Goal: Task Accomplishment & Management: Manage account settings

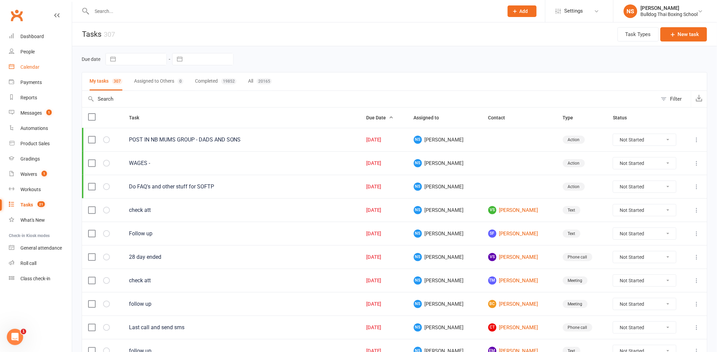
click at [31, 66] on div "Calendar" at bounding box center [29, 66] width 19 height 5
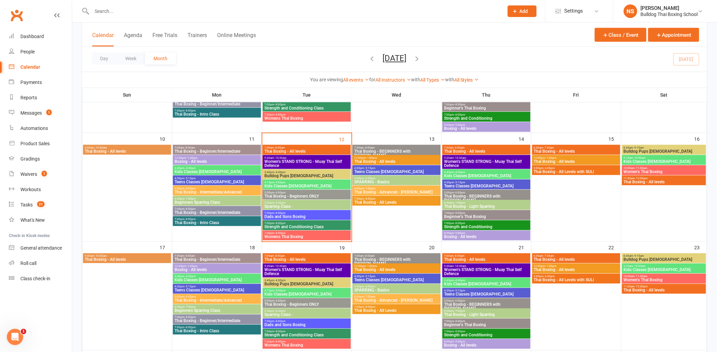
scroll to position [226, 0]
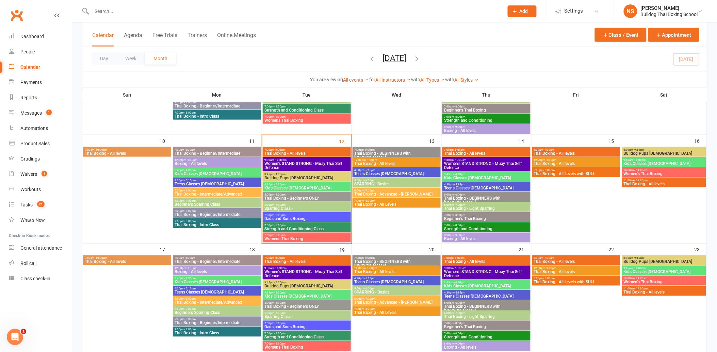
click at [280, 176] on span "Bulldog Pups [DEMOGRAPHIC_DATA]" at bounding box center [306, 178] width 85 height 4
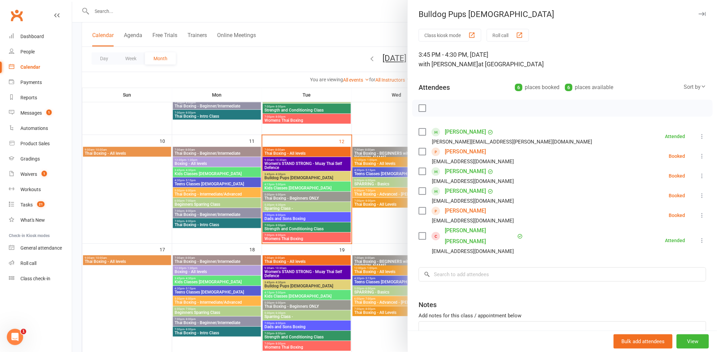
click at [465, 152] on link "[PERSON_NAME]" at bounding box center [464, 151] width 41 height 11
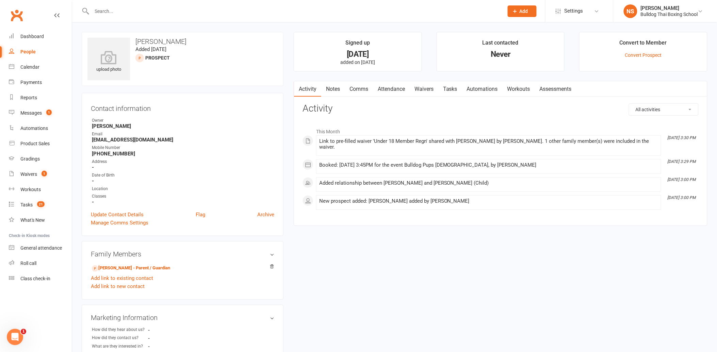
scroll to position [75, 0]
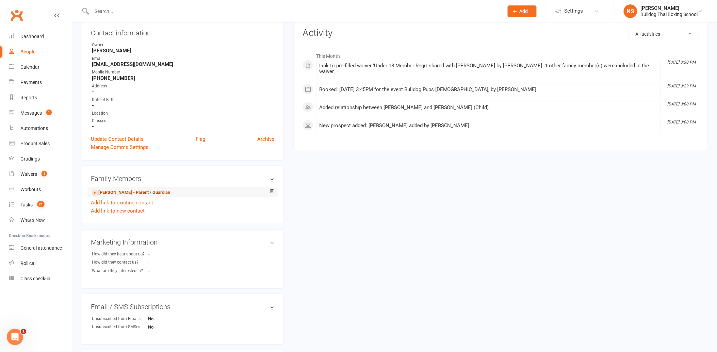
click at [113, 192] on link "[PERSON_NAME] - Parent / Guardian" at bounding box center [131, 192] width 78 height 7
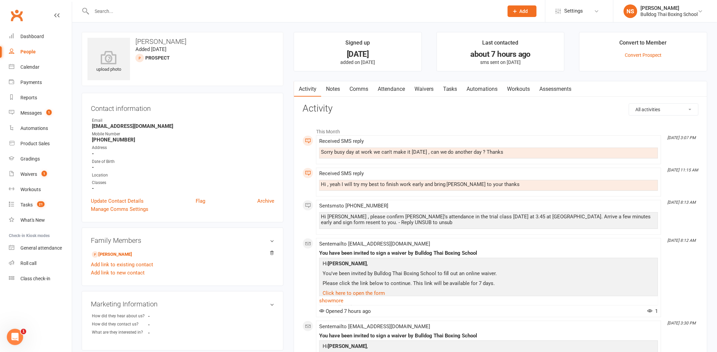
click at [358, 90] on link "Comms" at bounding box center [358, 89] width 28 height 16
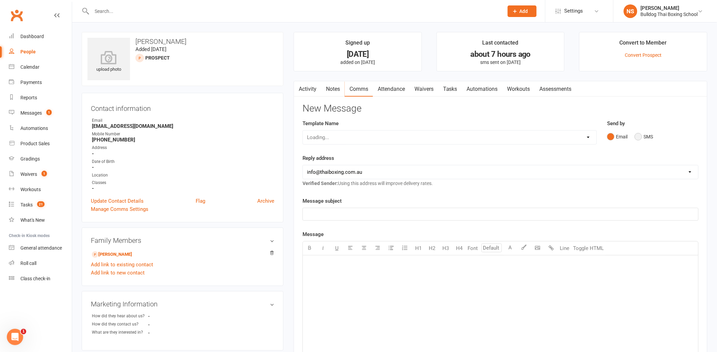
click at [638, 135] on button "SMS" at bounding box center [643, 136] width 18 height 13
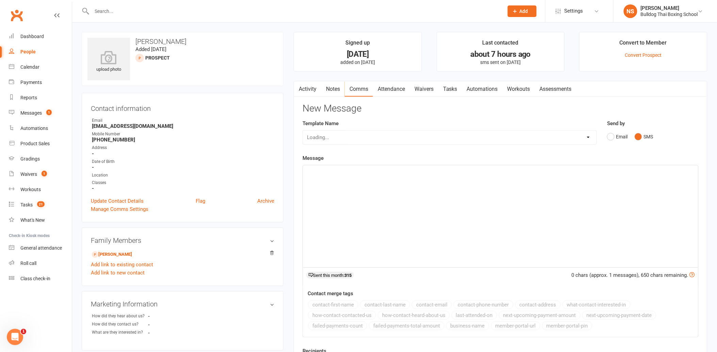
click at [354, 181] on div "﻿" at bounding box center [500, 216] width 395 height 102
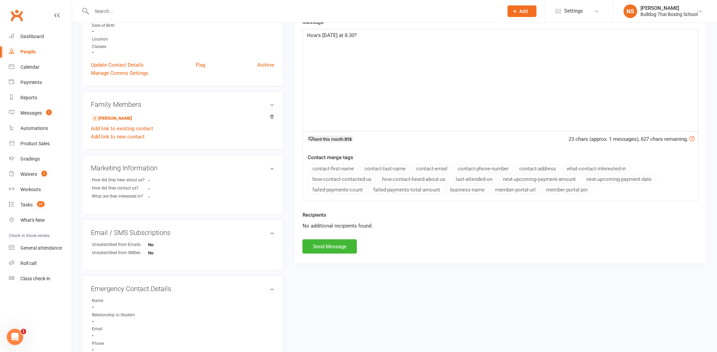
scroll to position [151, 0]
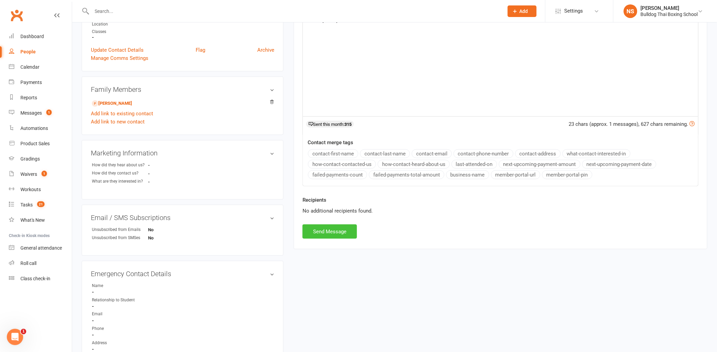
click at [326, 225] on button "Send Message" at bounding box center [329, 231] width 54 height 14
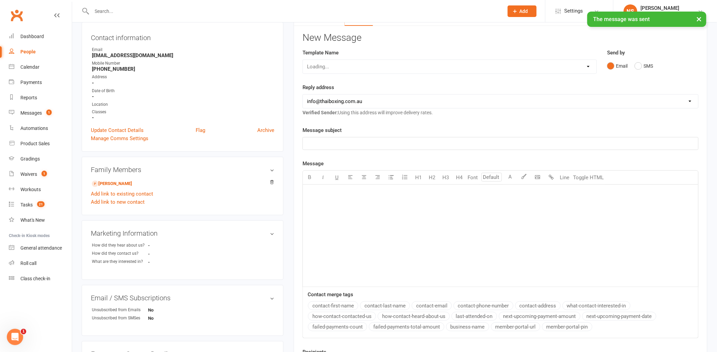
scroll to position [75, 0]
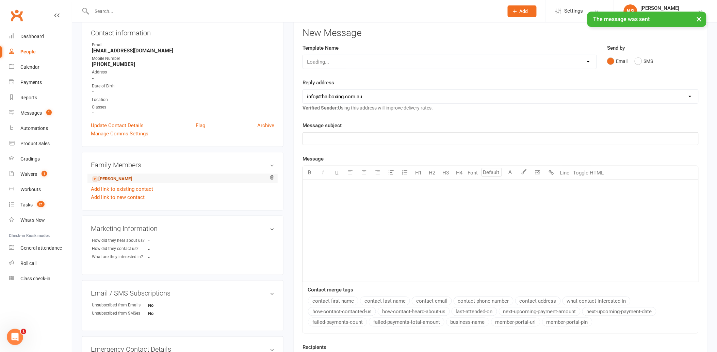
click at [124, 179] on link "[PERSON_NAME]" at bounding box center [112, 178] width 40 height 7
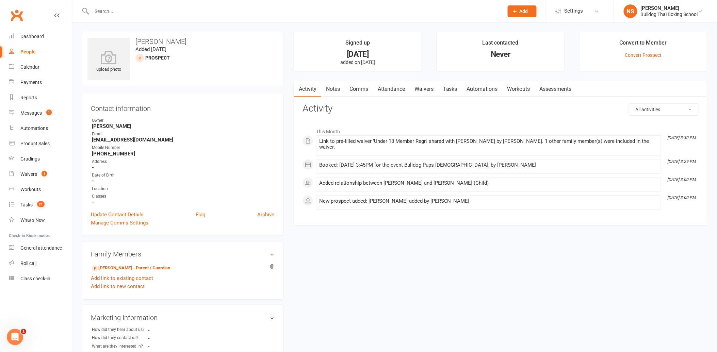
click at [385, 88] on link "Attendance" at bounding box center [391, 89] width 37 height 16
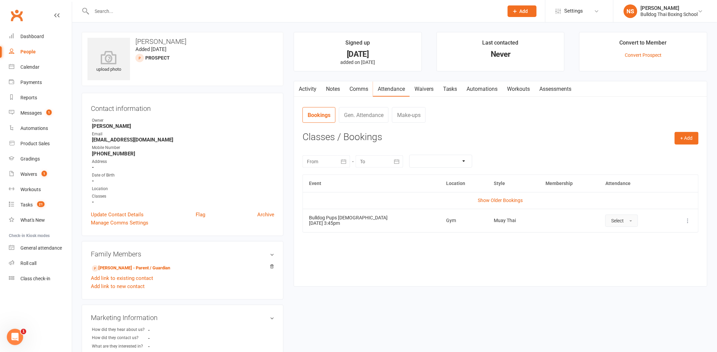
click at [617, 219] on button "Select" at bounding box center [621, 221] width 33 height 12
click at [686, 219] on icon at bounding box center [687, 220] width 7 height 7
click at [660, 259] on link "Remove booking" at bounding box center [657, 261] width 67 height 14
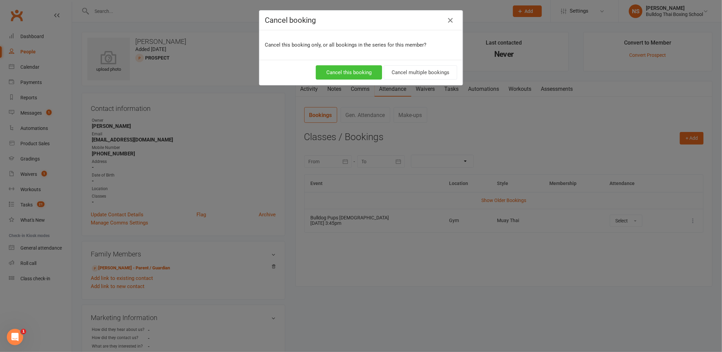
click at [342, 71] on button "Cancel this booking" at bounding box center [349, 72] width 66 height 14
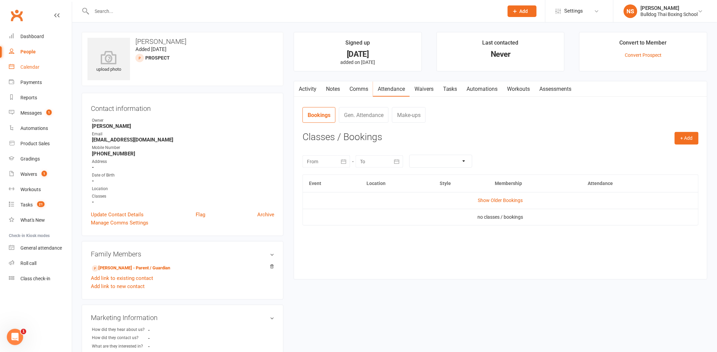
click at [28, 67] on div "Calendar" at bounding box center [29, 66] width 19 height 5
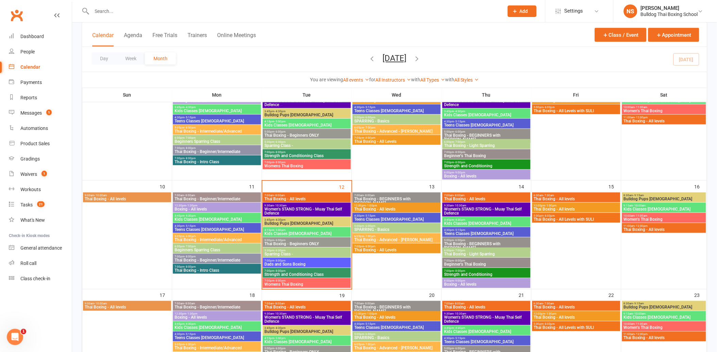
scroll to position [189, 0]
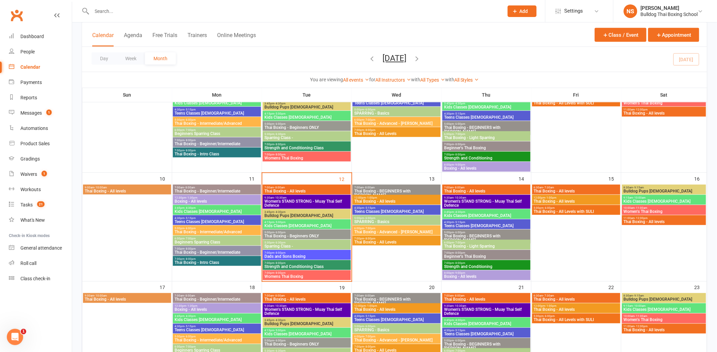
click at [276, 214] on span "Bulldog Pups [DEMOGRAPHIC_DATA]" at bounding box center [306, 216] width 85 height 4
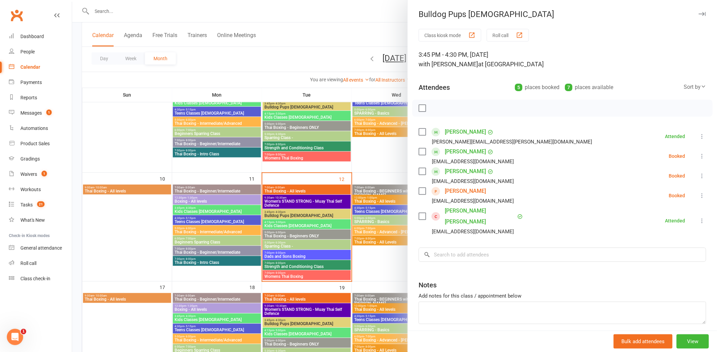
click at [465, 190] on link "[PERSON_NAME]" at bounding box center [464, 191] width 41 height 11
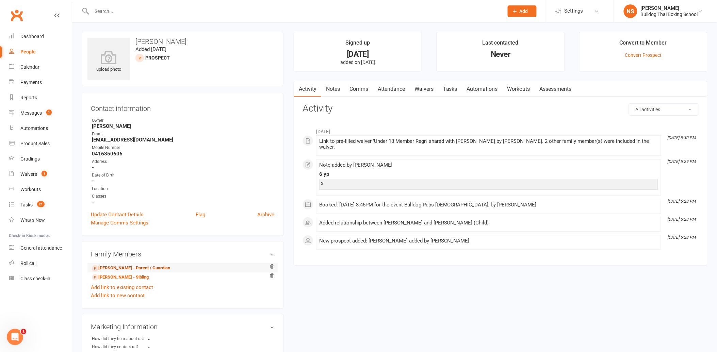
click at [140, 268] on link "[PERSON_NAME] - Parent / Guardian" at bounding box center [131, 268] width 78 height 7
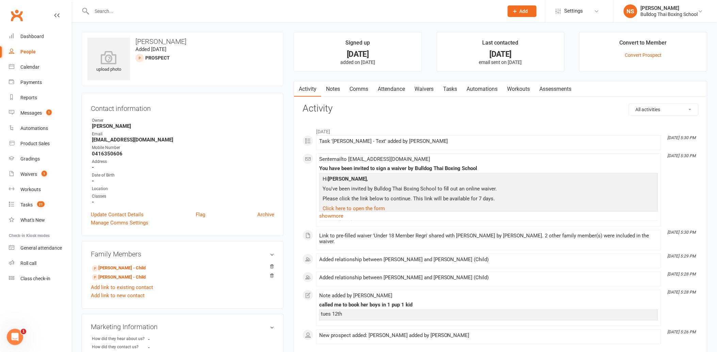
click at [456, 83] on link "Tasks" at bounding box center [450, 89] width 24 height 16
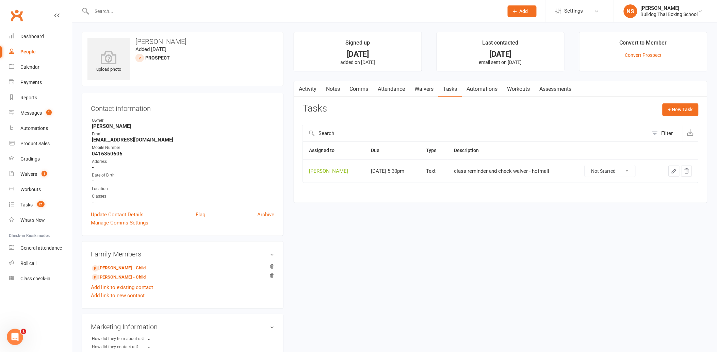
click at [359, 86] on link "Comms" at bounding box center [358, 89] width 28 height 16
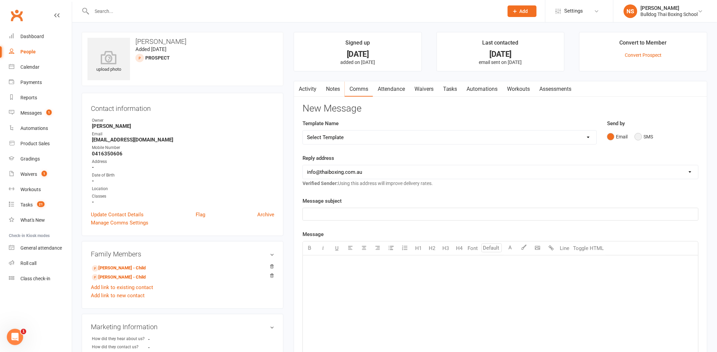
drag, startPoint x: 638, startPoint y: 136, endPoint x: 427, endPoint y: 161, distance: 212.0
click at [637, 134] on button "SMS" at bounding box center [643, 136] width 18 height 13
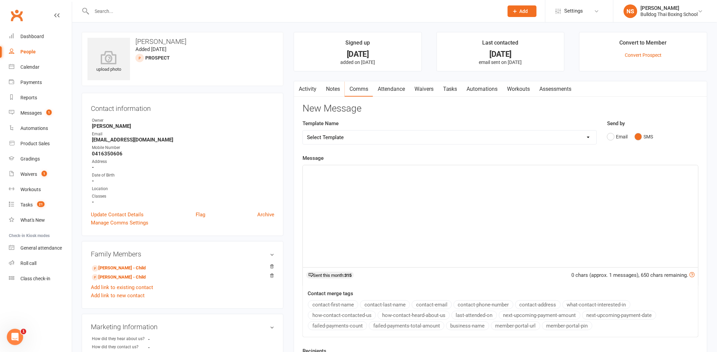
click at [323, 178] on div "﻿" at bounding box center [500, 216] width 395 height 102
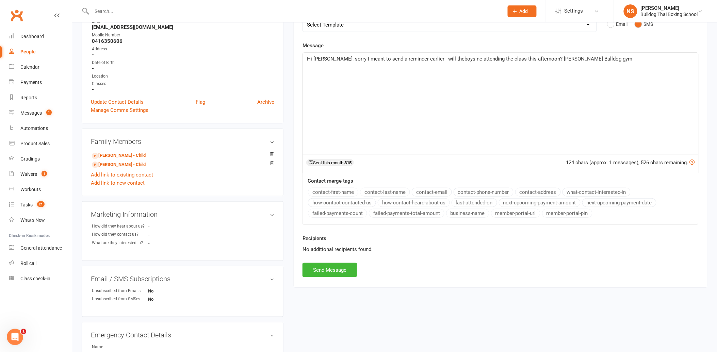
scroll to position [113, 0]
click at [343, 266] on button "Send Message" at bounding box center [329, 269] width 54 height 14
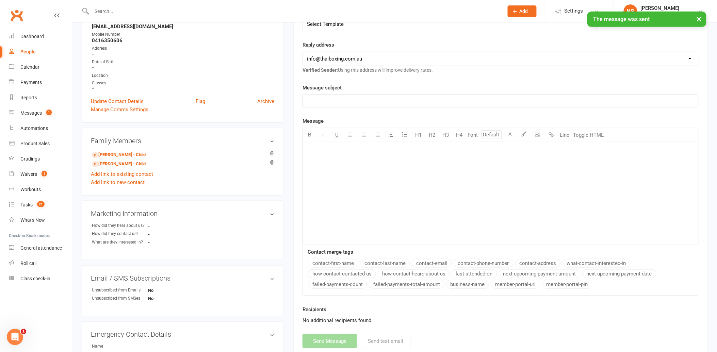
scroll to position [0, 0]
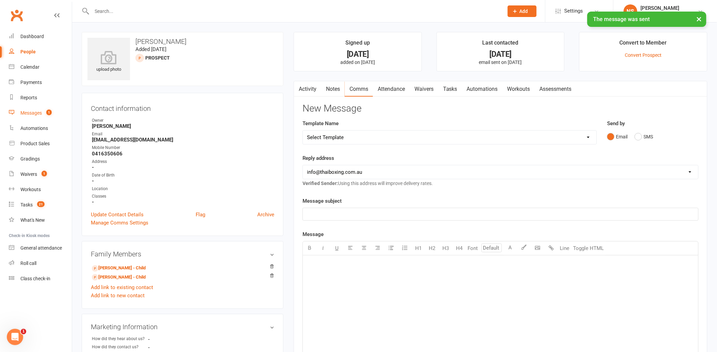
click at [29, 113] on div "Messages" at bounding box center [30, 112] width 21 height 5
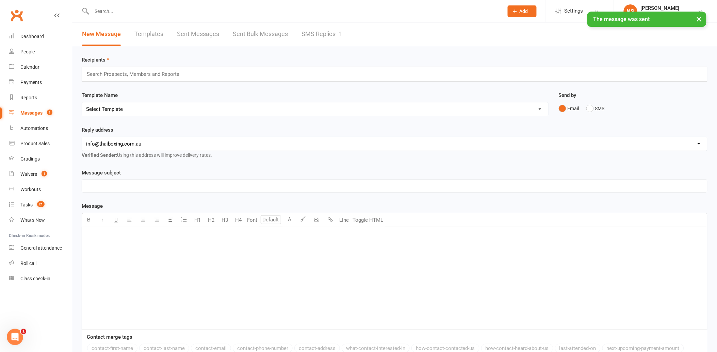
click at [310, 29] on ui-view "Prospect Member Non-attending contact Class / event Appointment Grading event T…" at bounding box center [358, 212] width 717 height 420
click at [310, 35] on link "SMS Replies 1" at bounding box center [321, 33] width 41 height 23
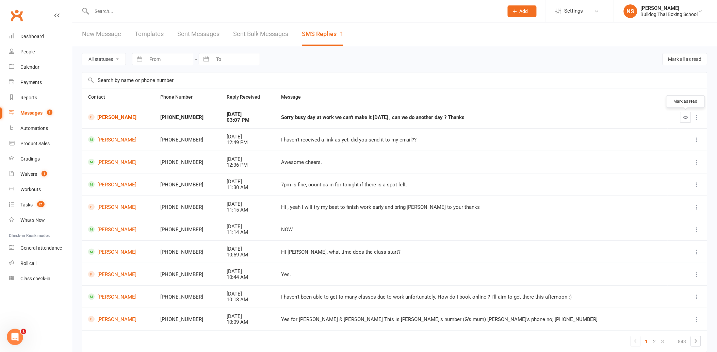
click at [687, 117] on icon "button" at bounding box center [685, 117] width 5 height 5
click at [28, 203] on div "Tasks" at bounding box center [26, 204] width 12 height 5
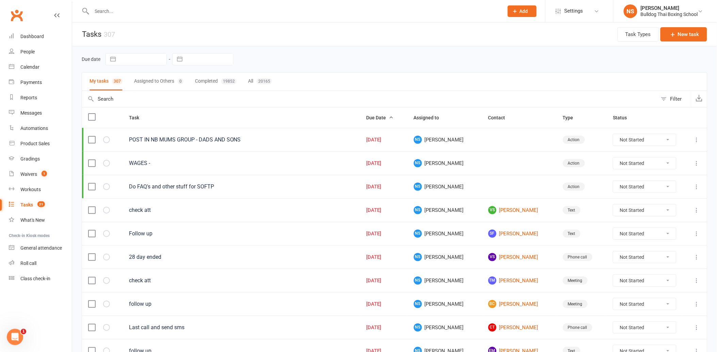
click at [696, 164] on icon at bounding box center [696, 163] width 7 height 7
click at [657, 191] on link "Edit" at bounding box center [660, 191] width 67 height 14
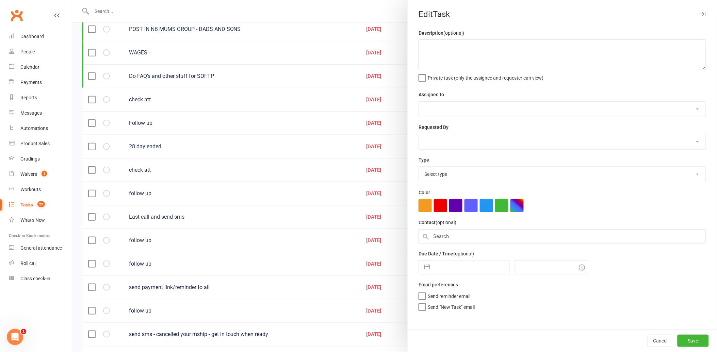
scroll to position [151, 0]
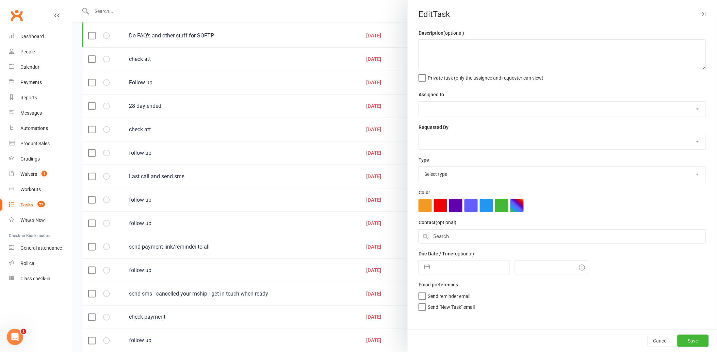
type textarea "WAGES -"
select select "12940"
type input "[DATE]"
type input "6:30am"
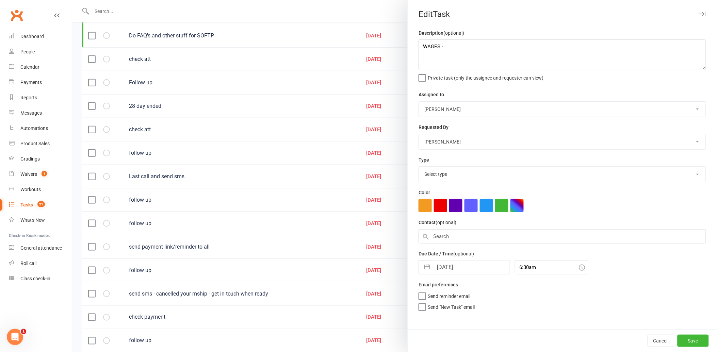
select select "26436"
click at [468, 265] on input "[DATE]" at bounding box center [471, 267] width 77 height 14
select select "6"
select select "2025"
select select "7"
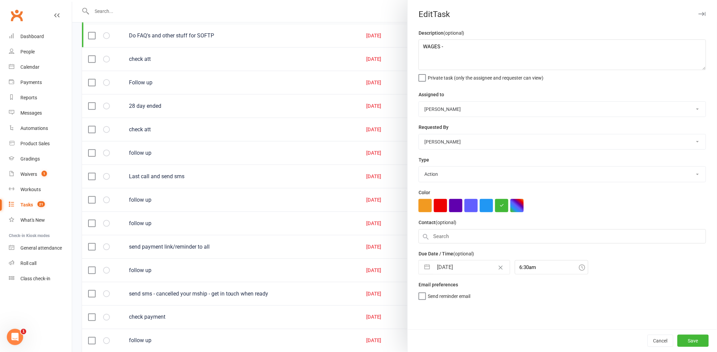
select select "2025"
select select "8"
select select "2025"
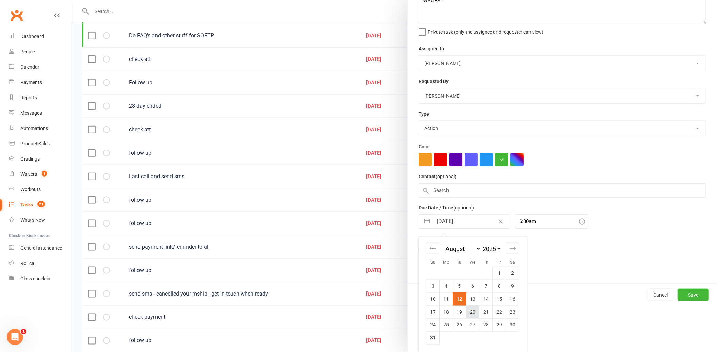
scroll to position [46, 0]
click at [455, 310] on td "19" at bounding box center [459, 311] width 13 height 13
type input "[DATE]"
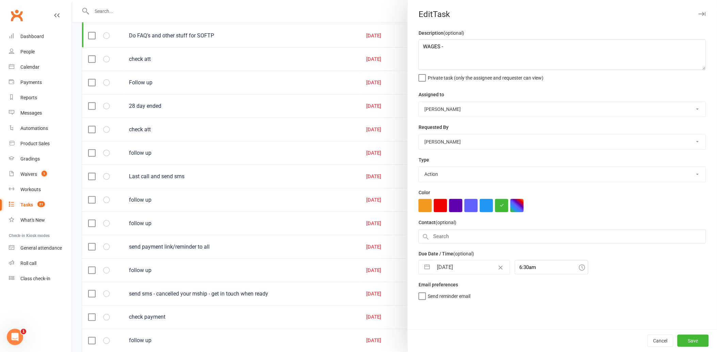
scroll to position [0, 0]
click at [695, 337] on button "Save" at bounding box center [692, 341] width 31 height 12
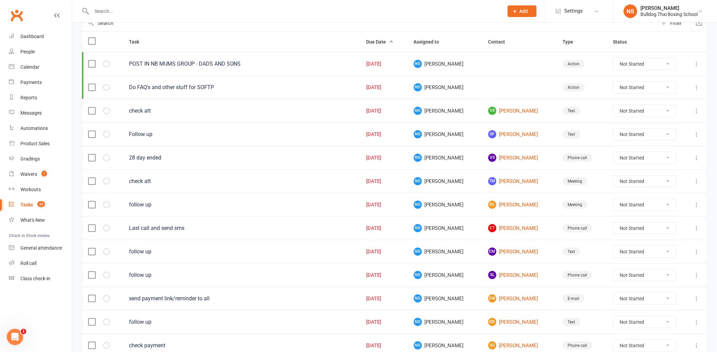
scroll to position [75, 0]
click at [506, 136] on link "SF [PERSON_NAME]" at bounding box center [519, 135] width 62 height 8
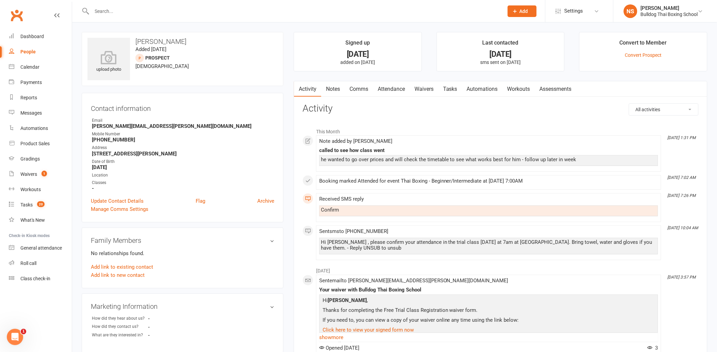
click at [357, 90] on link "Comms" at bounding box center [358, 89] width 28 height 16
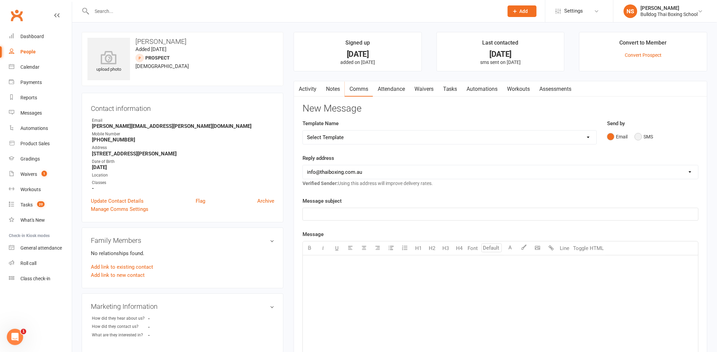
click at [638, 135] on button "SMS" at bounding box center [643, 136] width 18 height 13
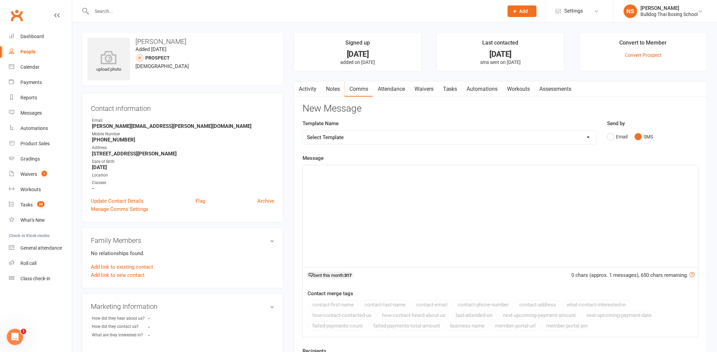
click at [330, 172] on p "﻿" at bounding box center [500, 171] width 387 height 8
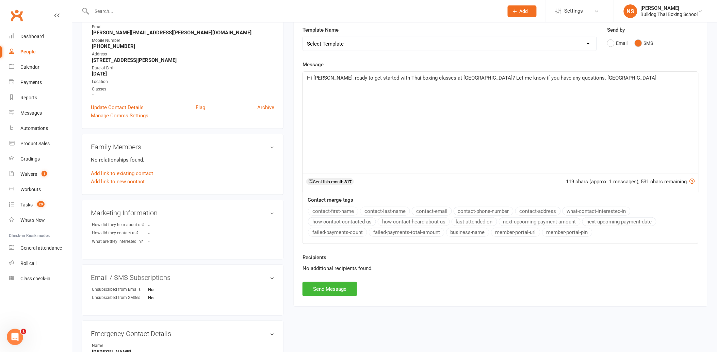
scroll to position [113, 0]
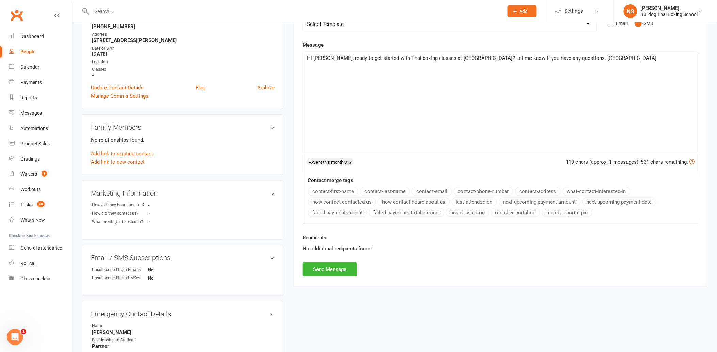
click at [344, 278] on div "Activity Notes Comms Attendance Waivers Tasks Automations Workouts Assessments …" at bounding box center [500, 127] width 414 height 319
click at [344, 265] on button "Send Message" at bounding box center [329, 269] width 54 height 14
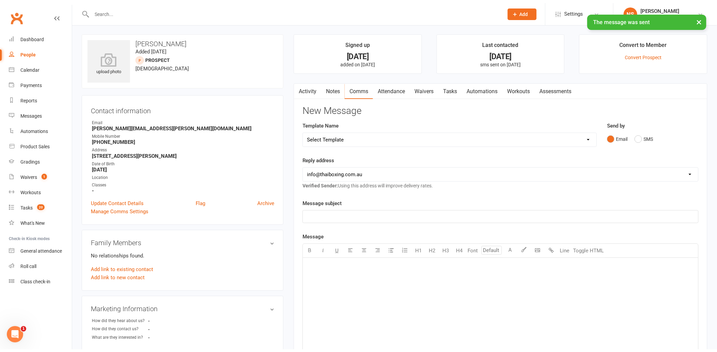
scroll to position [0, 0]
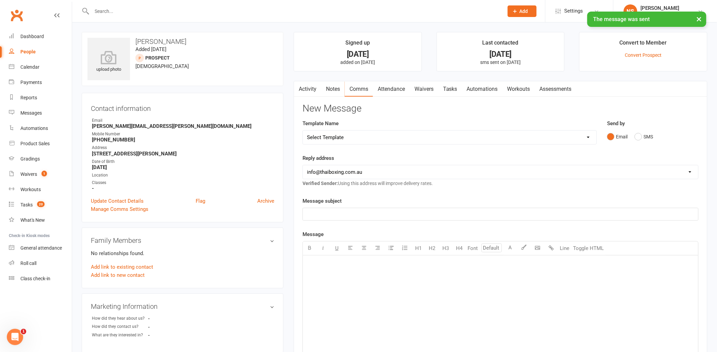
click at [456, 90] on link "Tasks" at bounding box center [450, 89] width 24 height 16
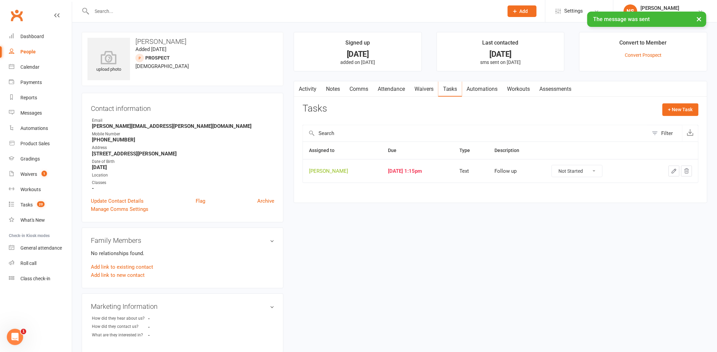
click at [674, 169] on icon "button" at bounding box center [674, 171] width 6 height 6
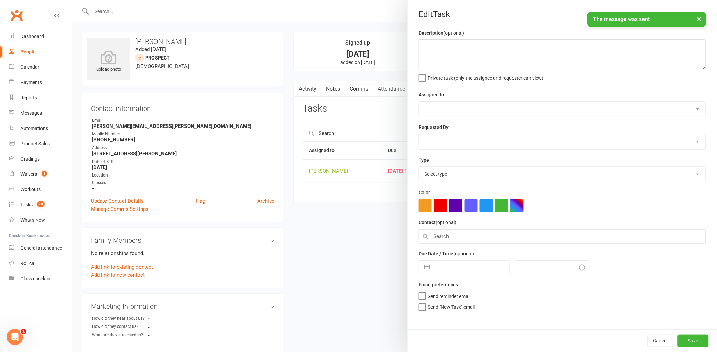
type textarea "Follow up"
select select "12940"
select select "45795"
type input "[DATE]"
type input "1:15pm"
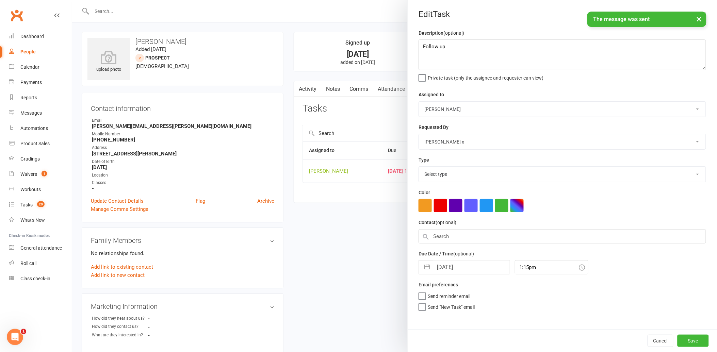
select select "13825"
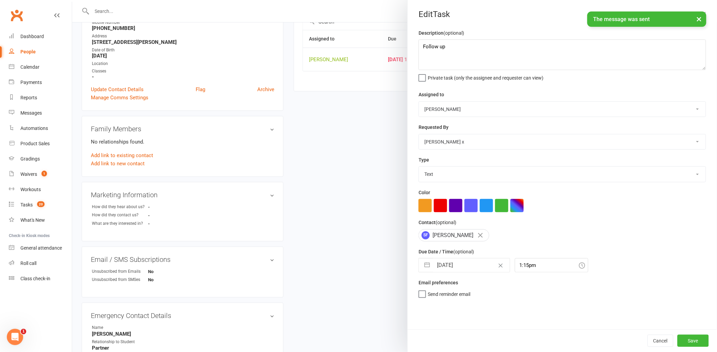
scroll to position [113, 0]
select select "6"
select select "2025"
select select "7"
select select "2025"
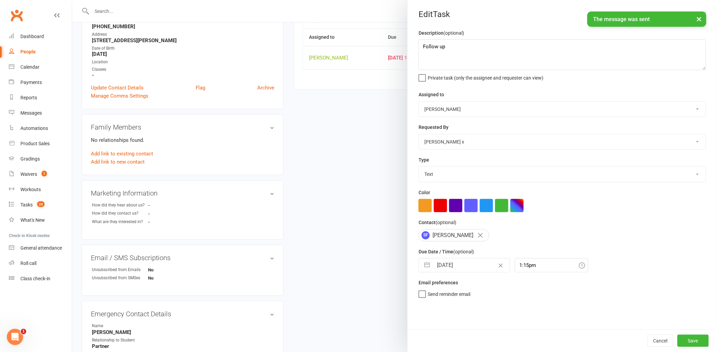
select select "8"
select select "2025"
click at [473, 263] on input "[DATE]" at bounding box center [471, 265] width 77 height 14
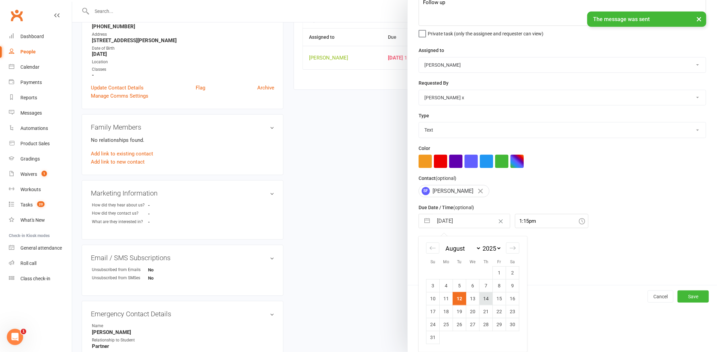
click at [482, 301] on td "14" at bounding box center [485, 298] width 13 height 13
type input "[DATE]"
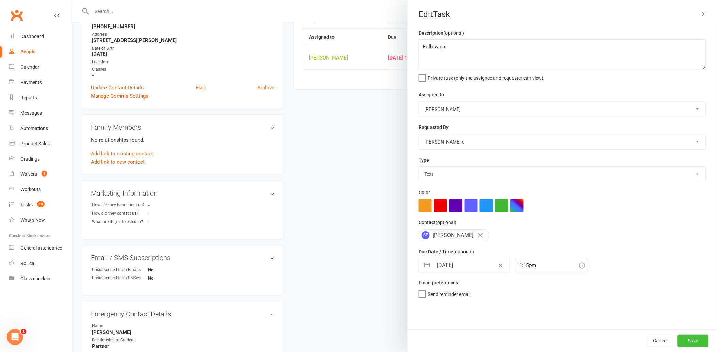
click at [685, 339] on button "Save" at bounding box center [692, 341] width 31 height 12
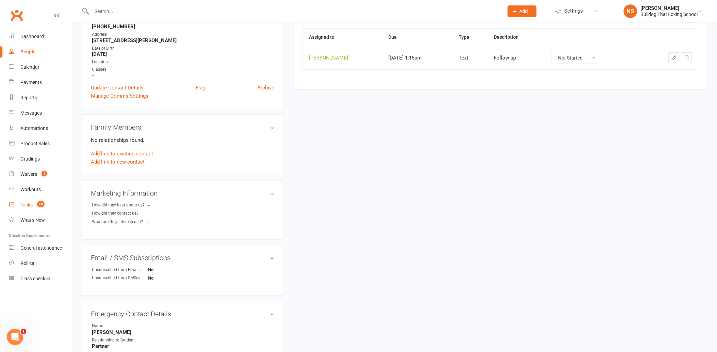
click at [26, 201] on link "Tasks 20" at bounding box center [40, 204] width 63 height 15
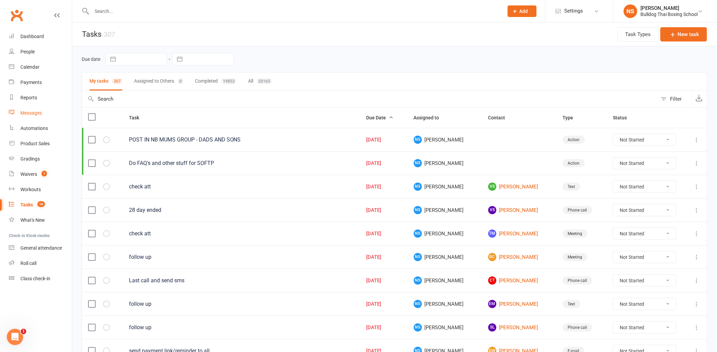
click at [33, 111] on div "Messages" at bounding box center [30, 112] width 21 height 5
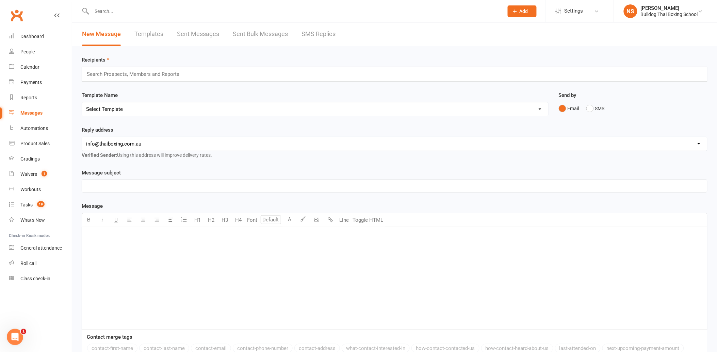
click at [311, 33] on link "SMS Replies" at bounding box center [318, 33] width 34 height 23
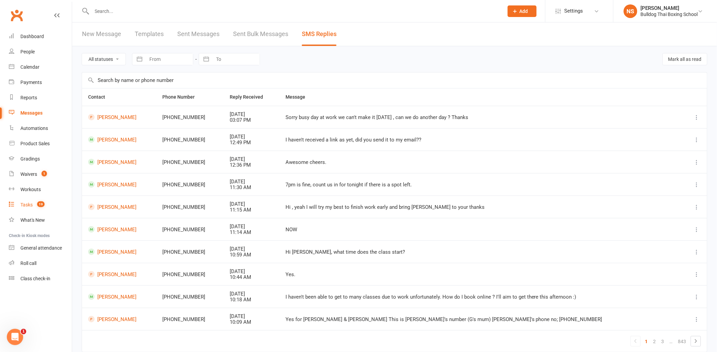
click at [28, 203] on div "Tasks" at bounding box center [26, 204] width 12 height 5
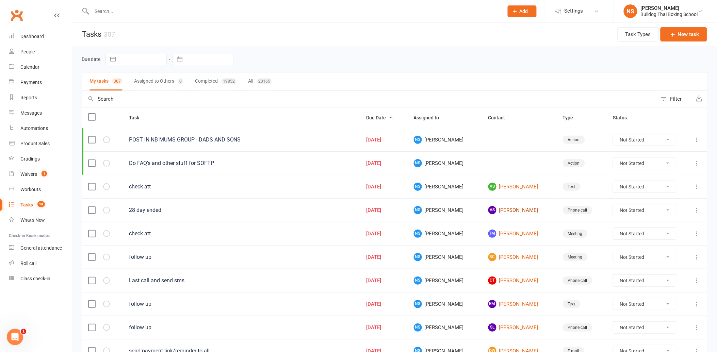
click at [519, 210] on link "VS [PERSON_NAME]" at bounding box center [519, 210] width 62 height 8
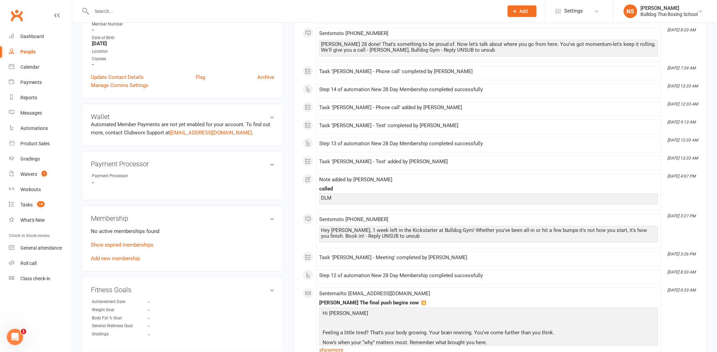
scroll to position [151, 0]
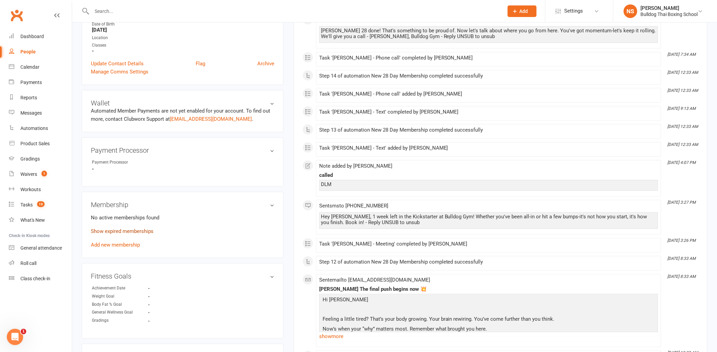
click at [125, 232] on link "Show expired memberships" at bounding box center [122, 231] width 63 height 6
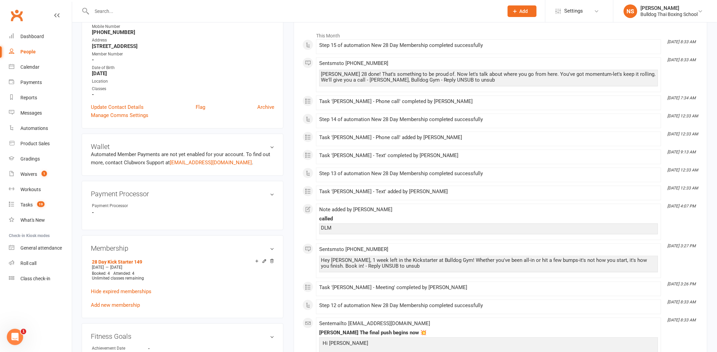
scroll to position [0, 0]
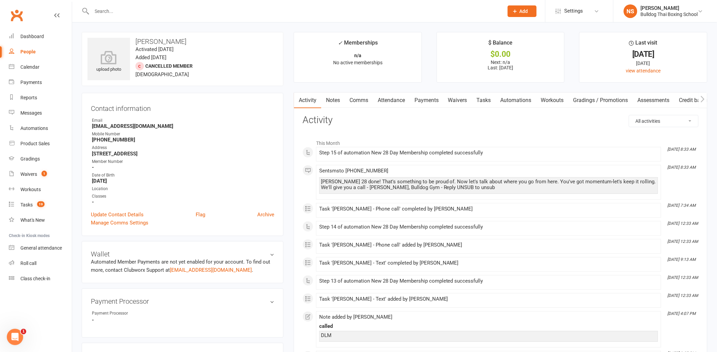
click at [362, 98] on link "Comms" at bounding box center [358, 100] width 28 height 16
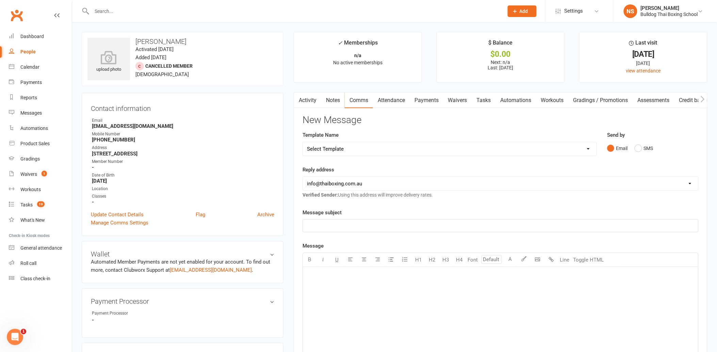
drag, startPoint x: 365, startPoint y: 150, endPoint x: 367, endPoint y: 144, distance: 6.7
click at [365, 150] on select "Select Template [Email] Price Increase 28 Day Kick starter [SMS] 10 Pass Check …" at bounding box center [449, 149] width 293 height 14
select select "66"
click at [303, 142] on select "Select Template [Email] Price Increase 28 Day Kick starter [SMS] 10 Pass Check …" at bounding box center [449, 149] width 293 height 14
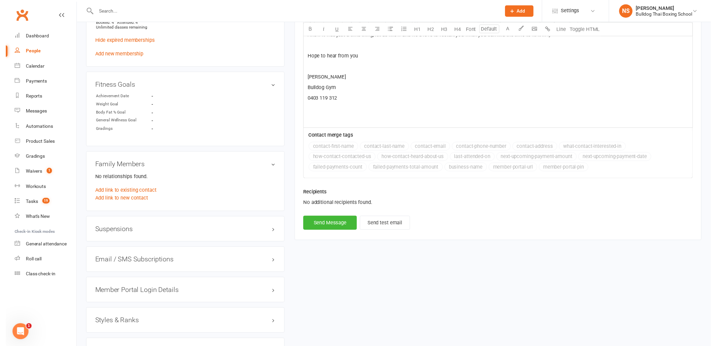
scroll to position [378, 0]
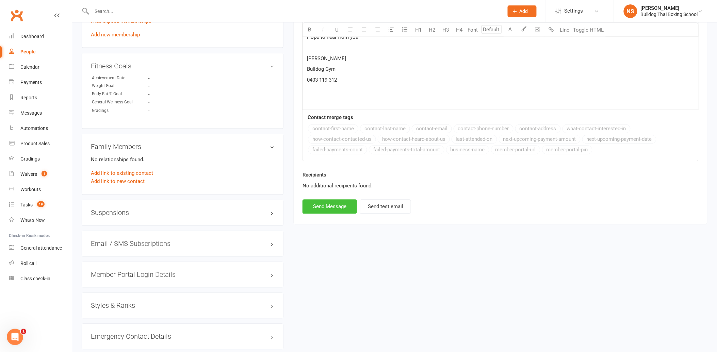
click at [335, 208] on button "Send Message" at bounding box center [329, 207] width 54 height 14
select select
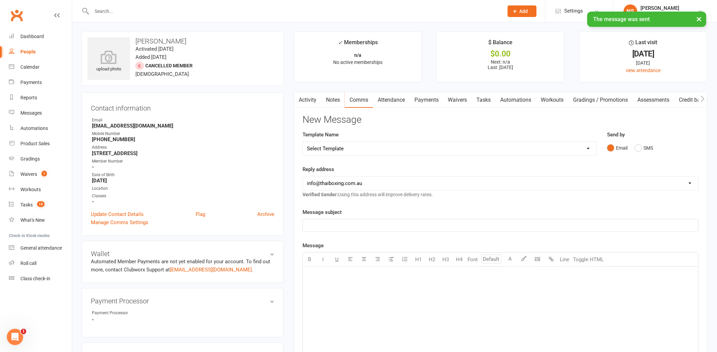
scroll to position [0, 0]
click at [333, 99] on link "Notes" at bounding box center [332, 100] width 23 height 16
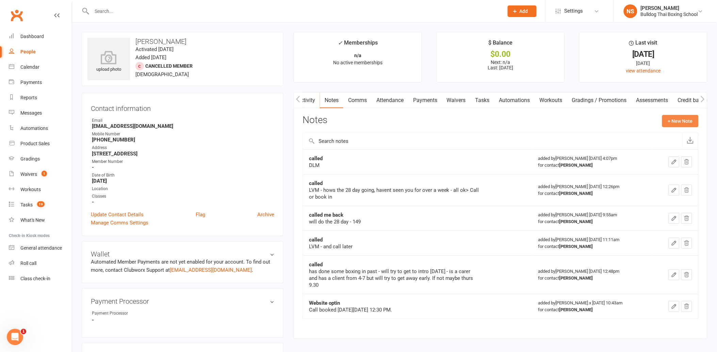
click at [674, 119] on button "+ New Note" at bounding box center [680, 121] width 36 height 12
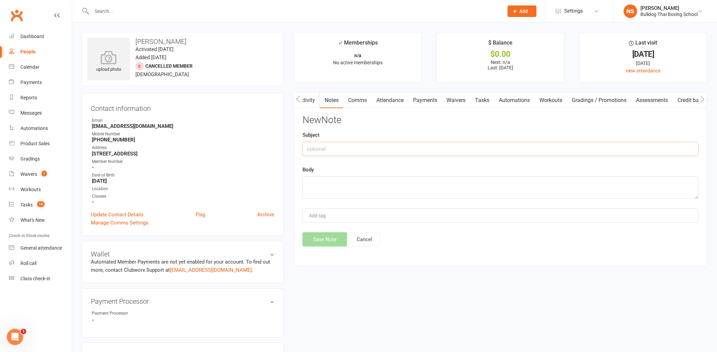
click at [356, 146] on input "text" at bounding box center [500, 149] width 396 height 14
type input "called LVM"
drag, startPoint x: 321, startPoint y: 191, endPoint x: 321, endPoint y: 187, distance: 3.8
click at [321, 190] on textarea at bounding box center [500, 187] width 396 height 22
click at [317, 187] on textarea at bounding box center [500, 187] width 396 height 22
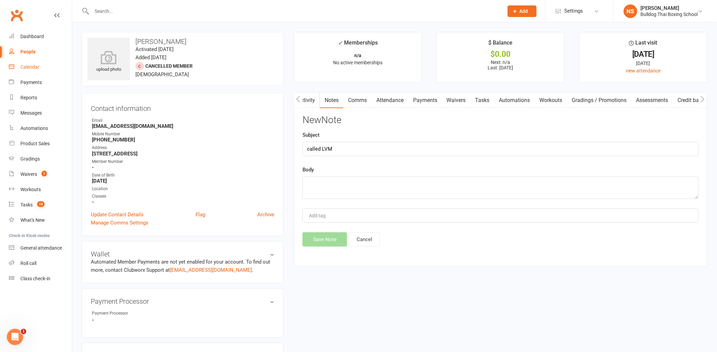
click at [28, 67] on div "Calendar" at bounding box center [29, 66] width 19 height 5
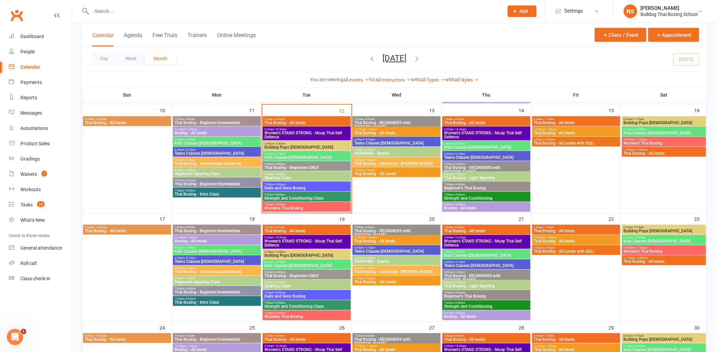
scroll to position [264, 0]
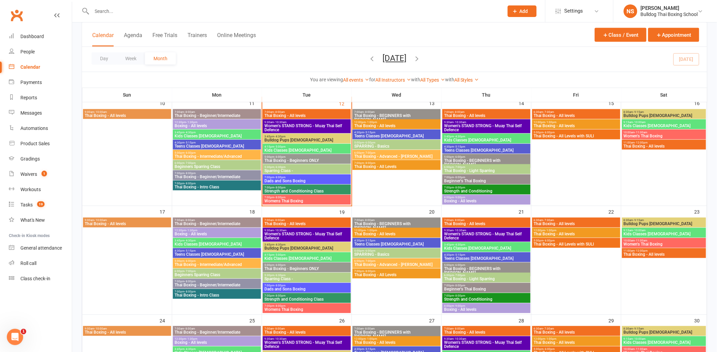
click at [310, 137] on span "3:45pm - 4:30pm" at bounding box center [306, 136] width 85 height 3
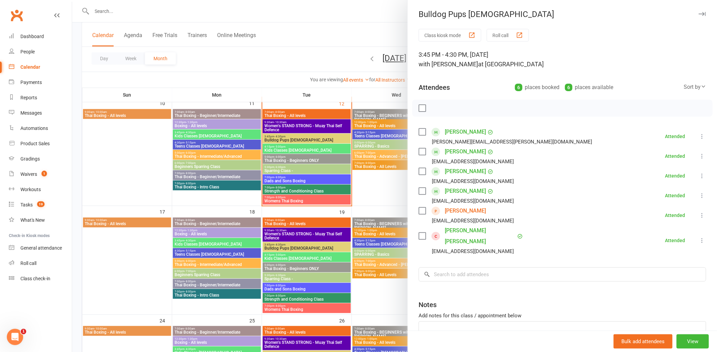
drag, startPoint x: 344, startPoint y: 157, endPoint x: 355, endPoint y: 213, distance: 56.1
click at [342, 158] on div at bounding box center [394, 176] width 644 height 352
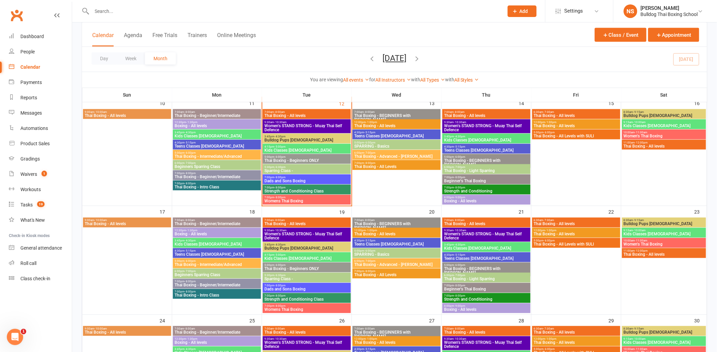
click at [144, 9] on input "text" at bounding box center [294, 11] width 409 height 10
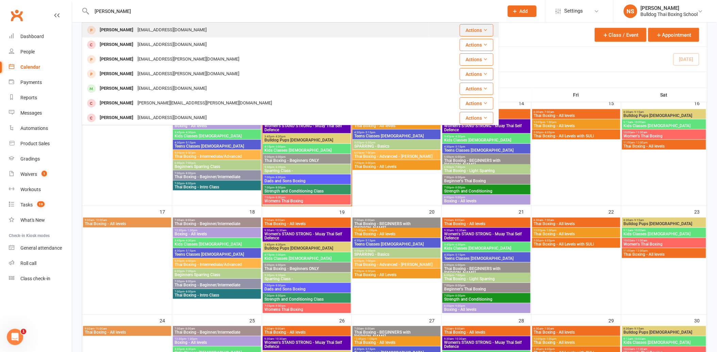
type input "[PERSON_NAME]"
click at [119, 29] on div "[PERSON_NAME]" at bounding box center [117, 30] width 38 height 10
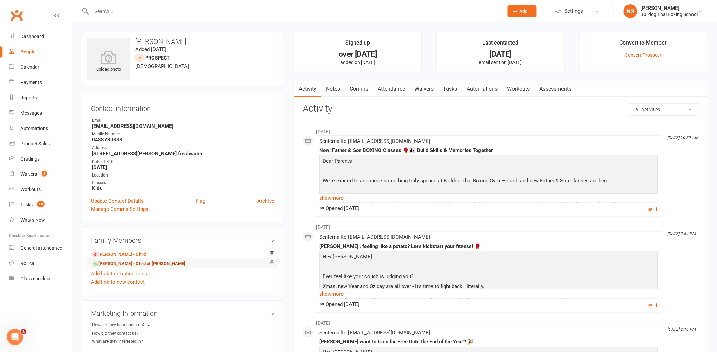
click at [118, 265] on link "[PERSON_NAME] - Child of [PERSON_NAME]" at bounding box center [139, 263] width 94 height 7
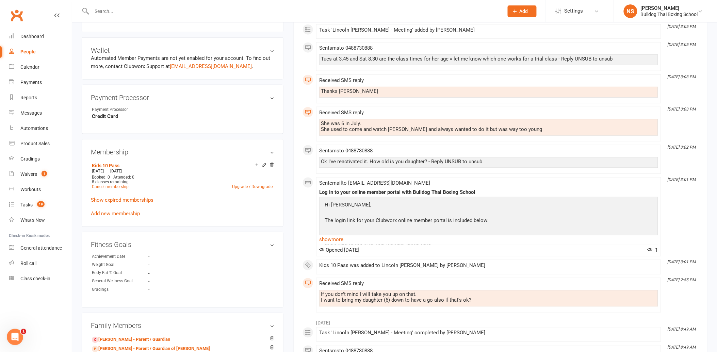
scroll to position [226, 0]
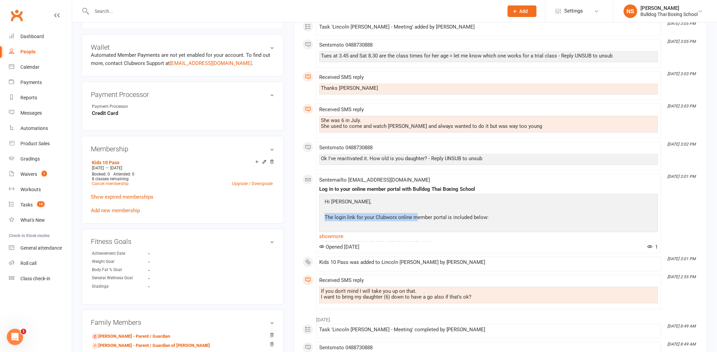
click at [420, 222] on p "The login link for your Clubworx online member portal is included below:" at bounding box center [483, 218] width 321 height 10
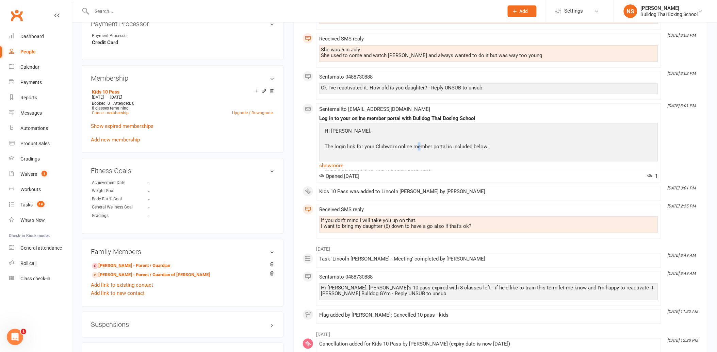
scroll to position [302, 0]
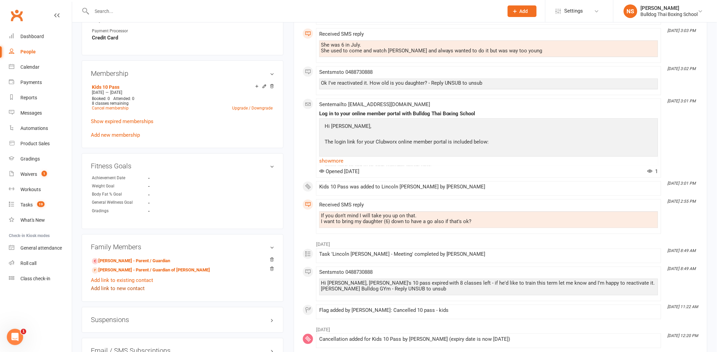
click at [124, 289] on link "Add link to new contact" at bounding box center [118, 289] width 54 height 8
click at [123, 283] on span "Member" at bounding box center [121, 283] width 19 height 6
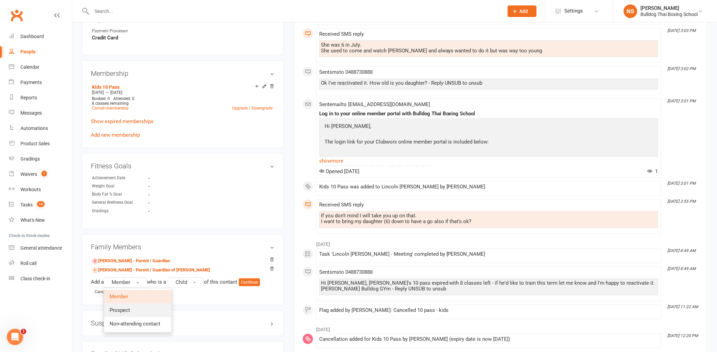
click at [128, 308] on span "Prospect" at bounding box center [119, 310] width 20 height 6
click at [257, 281] on button "Continue" at bounding box center [250, 283] width 21 height 8
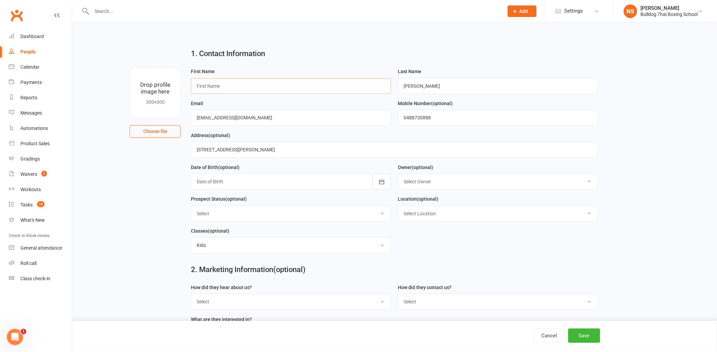
drag, startPoint x: 230, startPoint y: 86, endPoint x: 235, endPoint y: 85, distance: 5.5
click at [230, 86] on input "text" at bounding box center [291, 86] width 200 height 16
type input "Rogue"
click at [579, 336] on button "Save" at bounding box center [584, 335] width 32 height 14
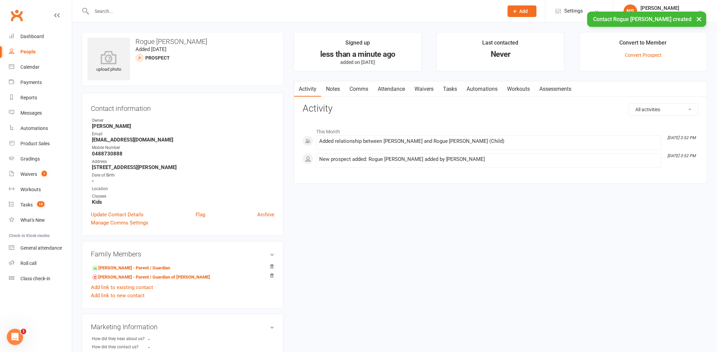
click at [393, 89] on link "Attendance" at bounding box center [391, 89] width 37 height 16
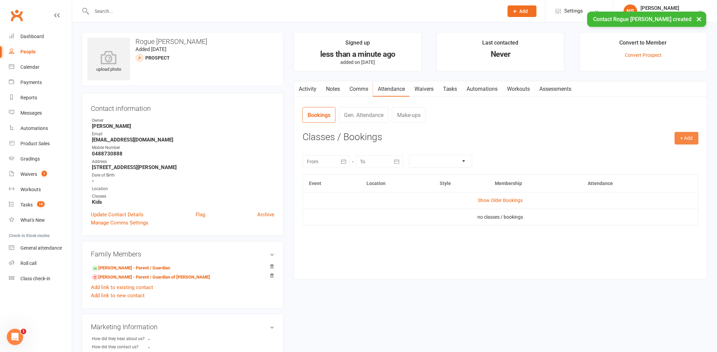
click at [688, 140] on button "+ Add" at bounding box center [686, 138] width 24 height 12
click at [670, 151] on link "Book Event" at bounding box center [663, 154] width 67 height 14
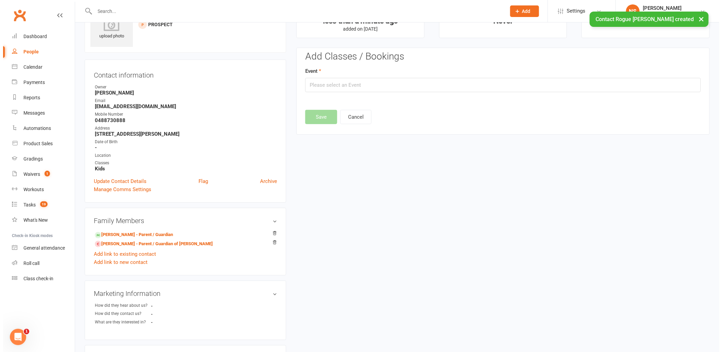
scroll to position [47, 0]
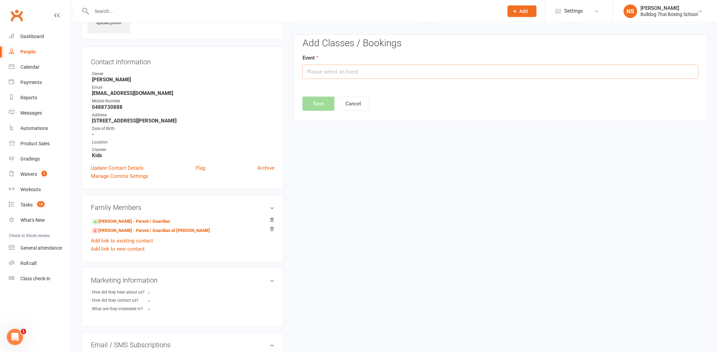
click at [328, 72] on input "text" at bounding box center [500, 72] width 396 height 14
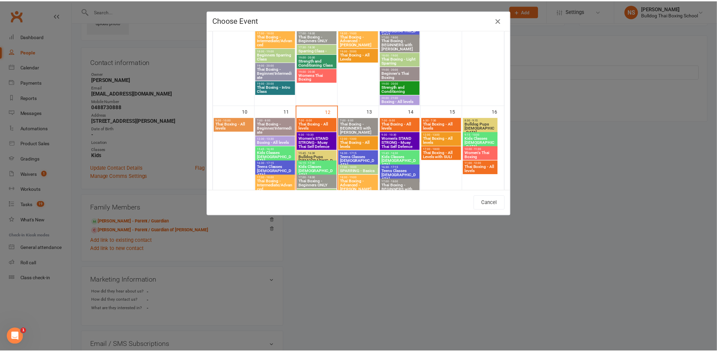
scroll to position [264, 0]
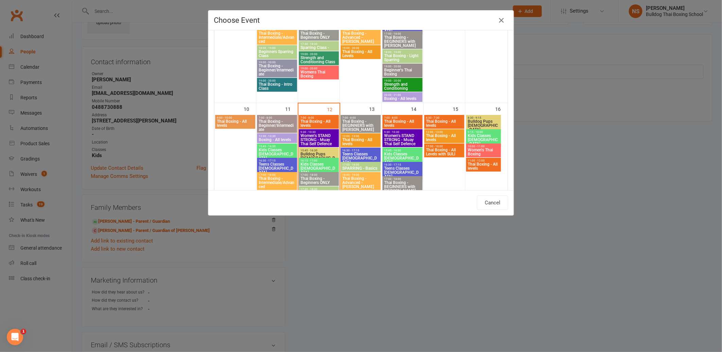
click at [324, 152] on span "Bulldog Pups [DEMOGRAPHIC_DATA]" at bounding box center [318, 158] width 37 height 12
type input "Bulldog Pups [DEMOGRAPHIC_DATA] - [DATE] 3:45:00 PM"
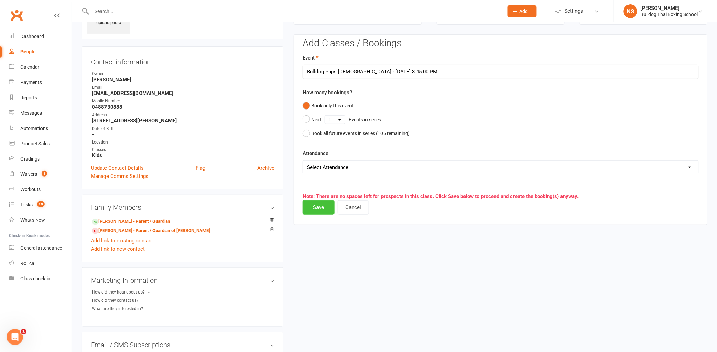
click at [318, 205] on button "Save" at bounding box center [318, 207] width 32 height 14
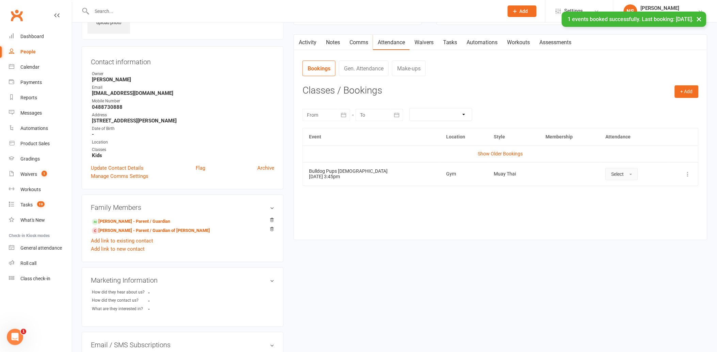
drag, startPoint x: 604, startPoint y: 172, endPoint x: 604, endPoint y: 177, distance: 4.8
click at [611, 172] on span "Select" at bounding box center [617, 173] width 13 height 5
click at [611, 188] on span "Attended" at bounding box center [621, 189] width 20 height 6
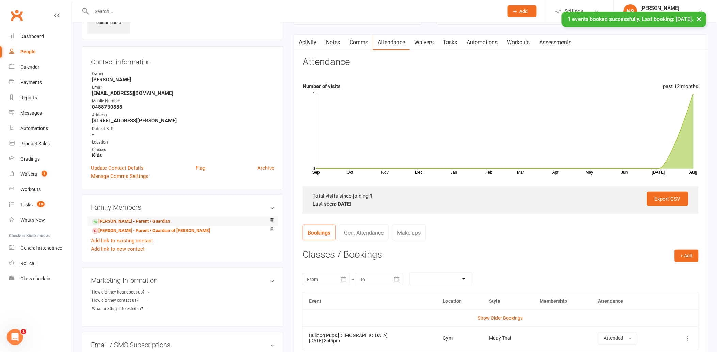
click at [129, 220] on link "[PERSON_NAME] - Parent / Guardian" at bounding box center [131, 221] width 78 height 7
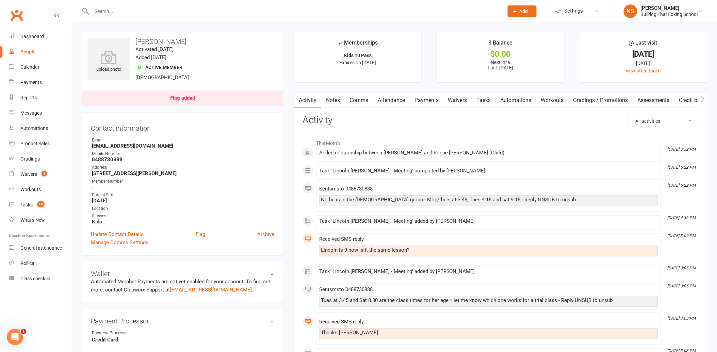
click at [389, 100] on link "Attendance" at bounding box center [391, 100] width 37 height 16
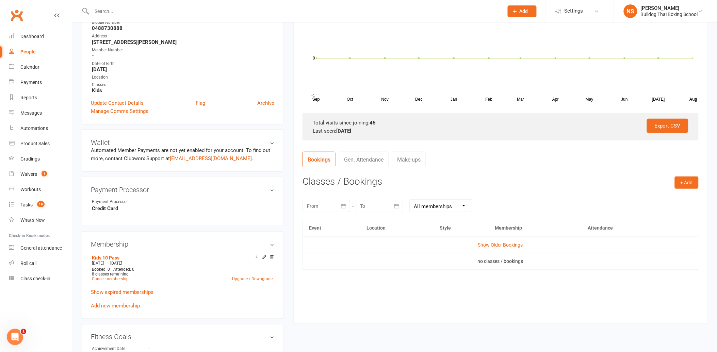
scroll to position [151, 0]
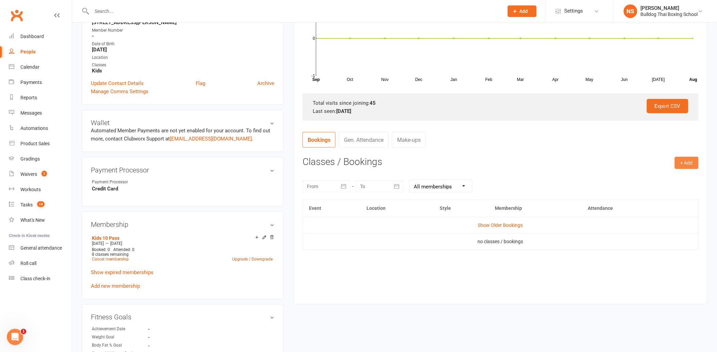
click at [687, 162] on button "+ Add" at bounding box center [686, 163] width 24 height 12
click at [662, 176] on link "Book Event" at bounding box center [663, 178] width 67 height 14
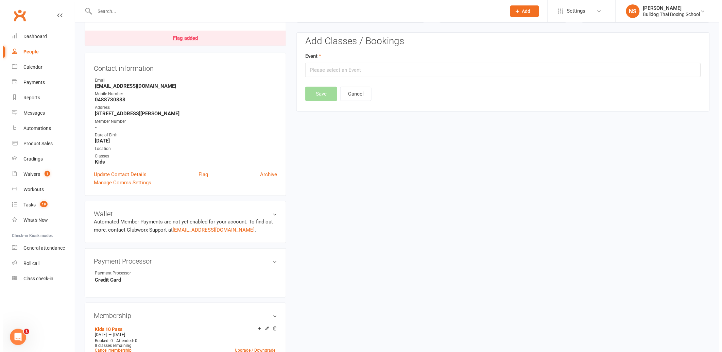
scroll to position [58, 0]
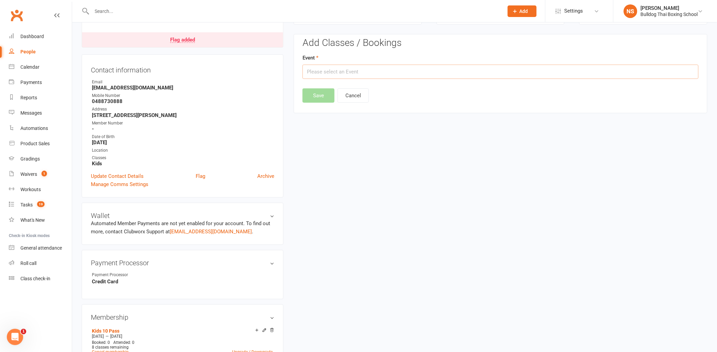
click at [380, 72] on input "text" at bounding box center [500, 72] width 396 height 14
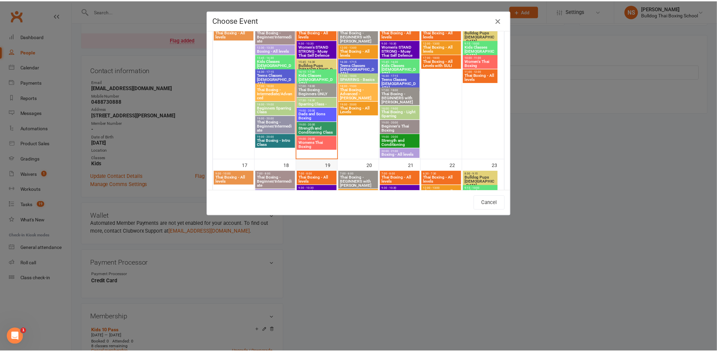
scroll to position [340, 0]
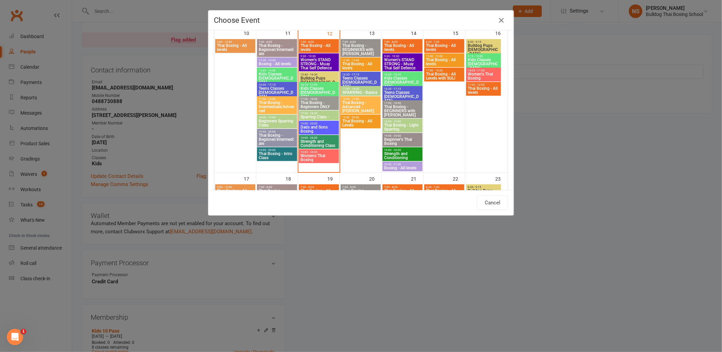
click at [321, 89] on span "Kids Classes [DEMOGRAPHIC_DATA]" at bounding box center [318, 92] width 37 height 12
type input "Kids Classes [DEMOGRAPHIC_DATA] - [DATE] 4:15:00 PM"
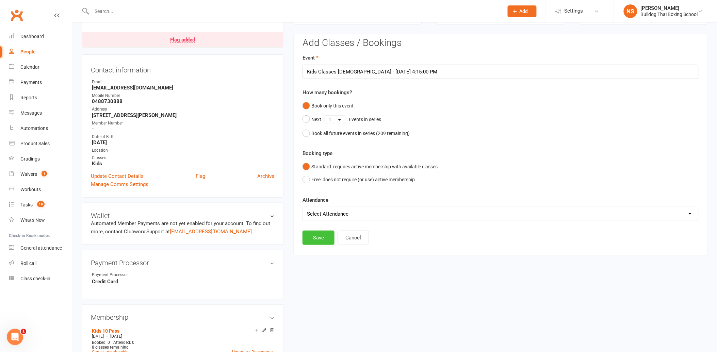
click at [315, 239] on button "Save" at bounding box center [318, 238] width 32 height 14
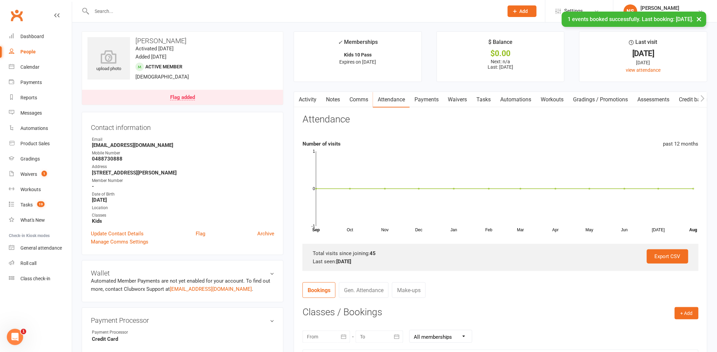
scroll to position [0, 0]
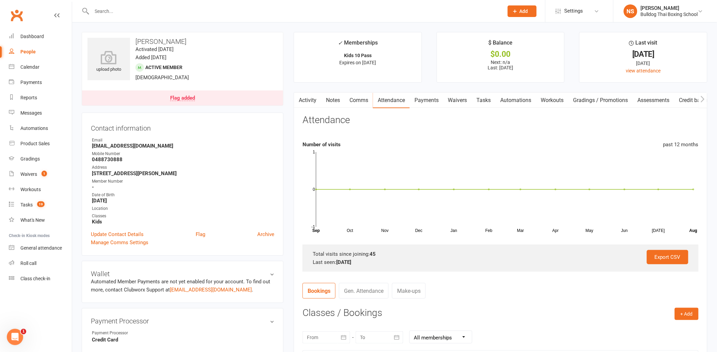
click at [299, 104] on button "button" at bounding box center [298, 99] width 9 height 15
click at [307, 100] on link "Activity" at bounding box center [307, 100] width 27 height 16
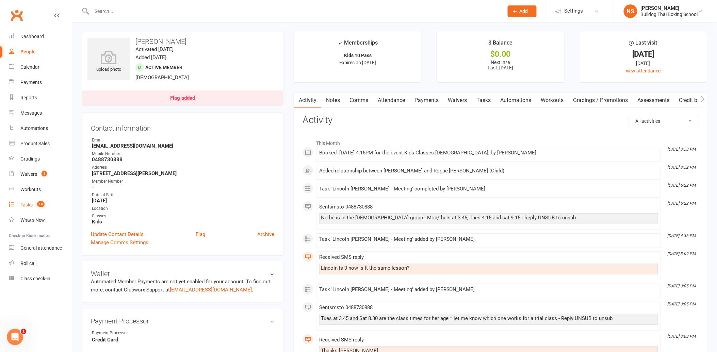
click at [23, 203] on div "Tasks" at bounding box center [26, 204] width 12 height 5
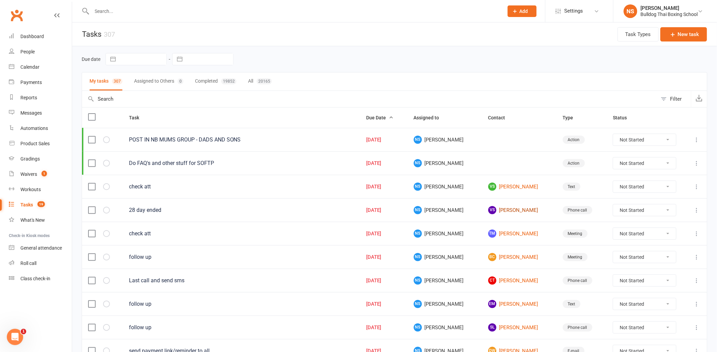
click at [514, 212] on link "VS [PERSON_NAME]" at bounding box center [519, 210] width 62 height 8
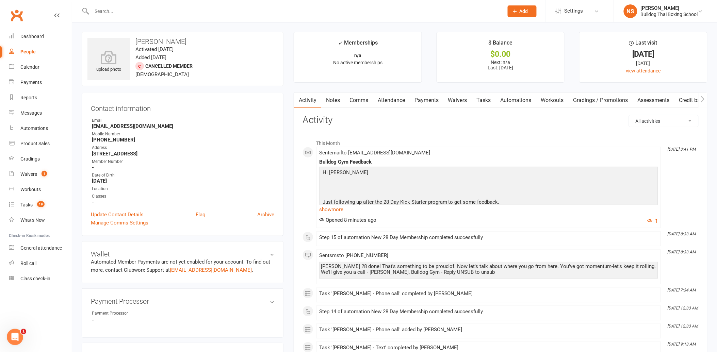
click at [481, 101] on link "Tasks" at bounding box center [484, 100] width 24 height 16
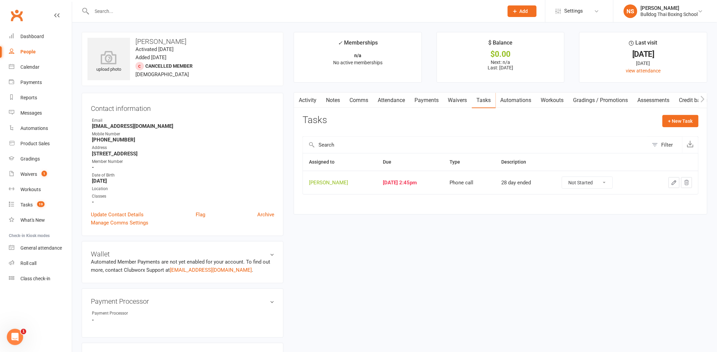
click at [674, 181] on icon "button" at bounding box center [674, 183] width 6 height 6
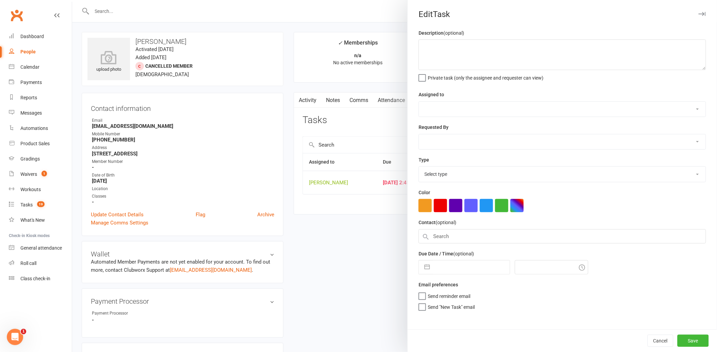
type textarea "28 day ended"
select select "12940"
select select "45795"
type input "[DATE]"
type input "2:45pm"
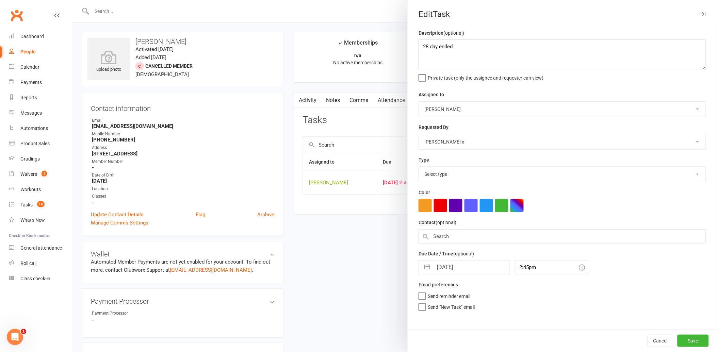
select select "12048"
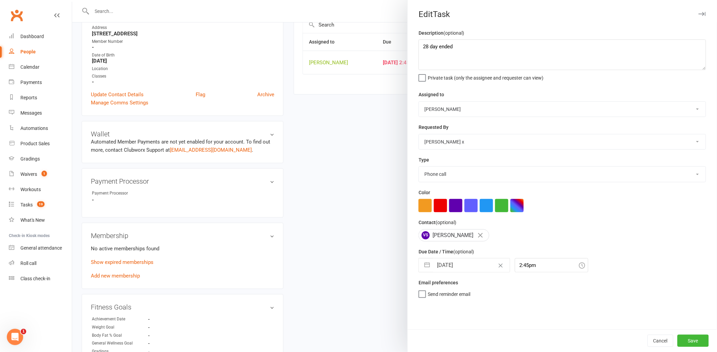
scroll to position [151, 0]
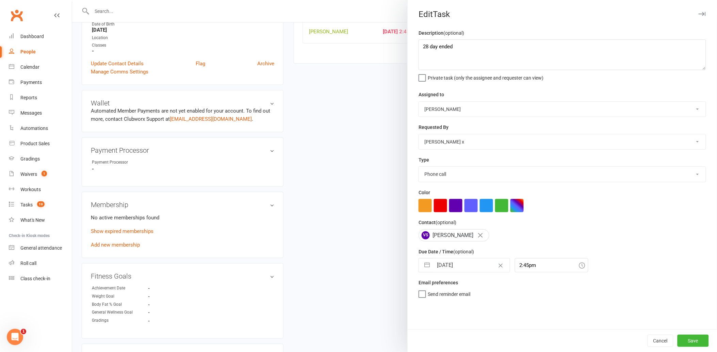
select select "6"
select select "2025"
select select "7"
select select "2025"
select select "8"
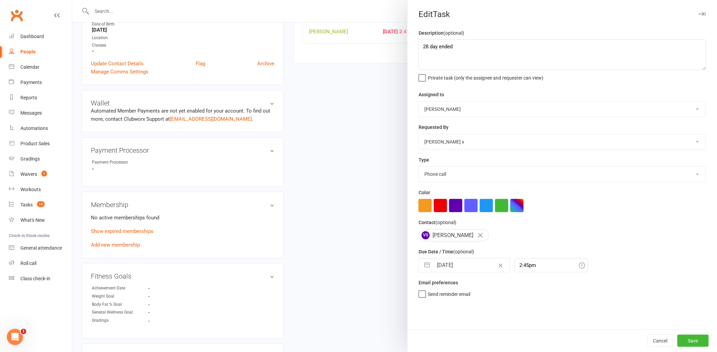
select select "2025"
click at [468, 265] on input "[DATE]" at bounding box center [471, 265] width 77 height 14
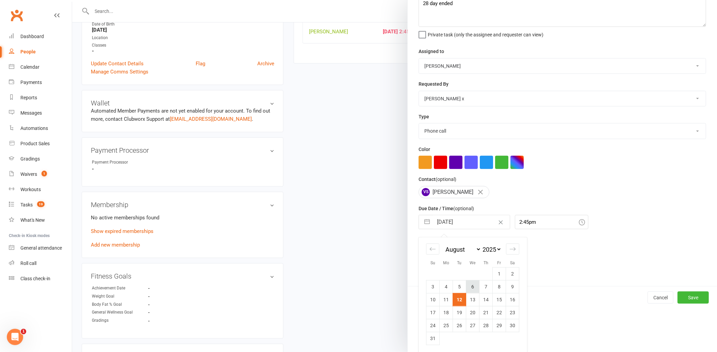
scroll to position [45, 0]
click at [481, 299] on td "14" at bounding box center [485, 298] width 13 height 13
type input "[DATE]"
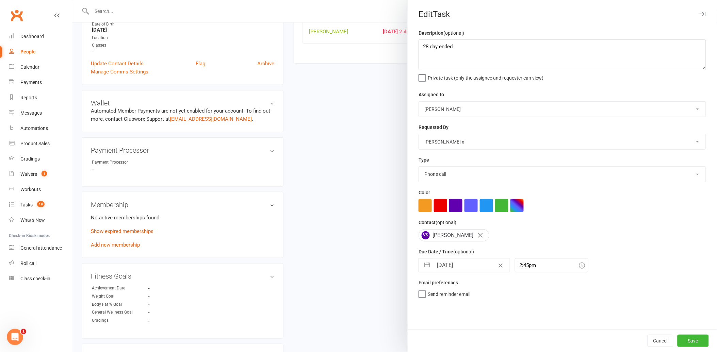
scroll to position [0, 0]
drag, startPoint x: 693, startPoint y: 340, endPoint x: 669, endPoint y: 330, distance: 25.9
click at [692, 340] on button "Save" at bounding box center [692, 341] width 31 height 12
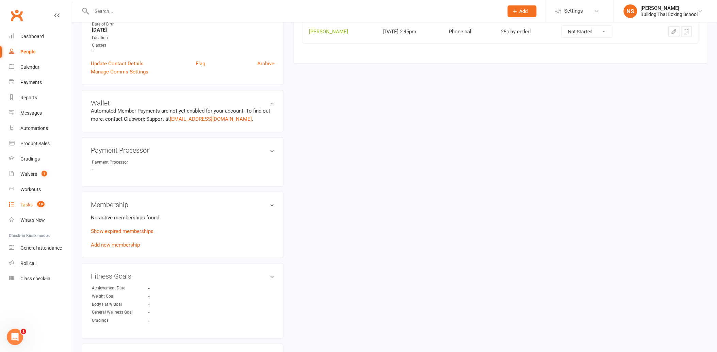
click at [24, 205] on div "Tasks" at bounding box center [26, 204] width 12 height 5
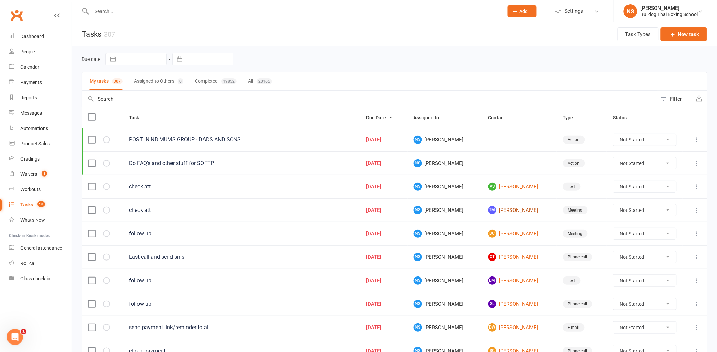
click at [513, 210] on link "TM [PERSON_NAME]" at bounding box center [519, 210] width 62 height 8
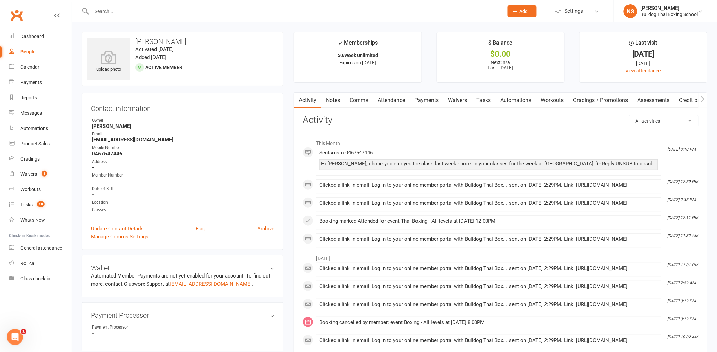
drag, startPoint x: 318, startPoint y: 230, endPoint x: 523, endPoint y: 234, distance: 204.7
click at [522, 230] on li "[DATE] 12:11 PM Booking marked Attended for event Thai Boxing - All levels at […" at bounding box center [488, 222] width 345 height 15
drag, startPoint x: 523, startPoint y: 234, endPoint x: 529, endPoint y: 233, distance: 6.5
click at [529, 224] on div "Booking marked Attended for event Thai Boxing - All levels at [DATE] 12:00PM" at bounding box center [488, 221] width 339 height 6
click at [528, 224] on div "Booking marked Attended for event Thai Boxing - All levels at [DATE] 12:00PM" at bounding box center [488, 221] width 339 height 6
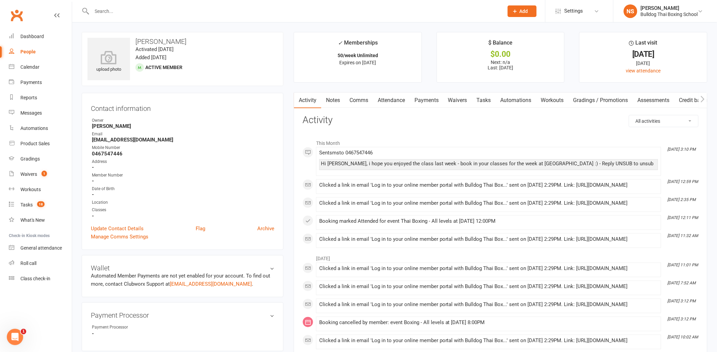
drag, startPoint x: 319, startPoint y: 207, endPoint x: 423, endPoint y: 217, distance: 104.1
click at [423, 206] on div "Clicked a link in email 'Log in to your online member portal with Bulldog Thai …" at bounding box center [488, 203] width 339 height 6
drag, startPoint x: 319, startPoint y: 183, endPoint x: 420, endPoint y: 195, distance: 102.4
click at [420, 191] on div "Clicked a link in email 'Log in to your online member portal with Bulldog Thai …" at bounding box center [488, 186] width 339 height 9
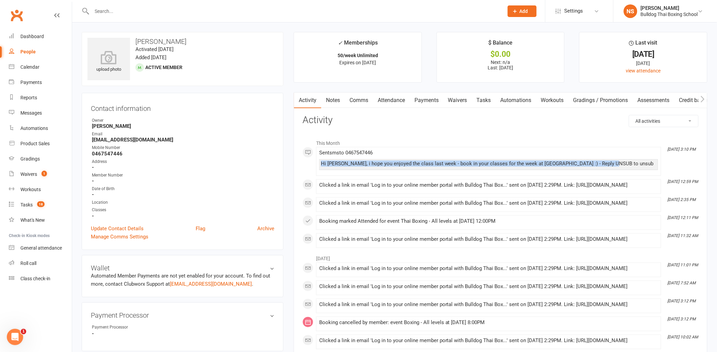
drag, startPoint x: 321, startPoint y: 164, endPoint x: 641, endPoint y: 168, distance: 320.7
click at [641, 168] on div "Hi [PERSON_NAME], i hope you enjoyed the class last week - book in your classes…" at bounding box center [488, 164] width 339 height 11
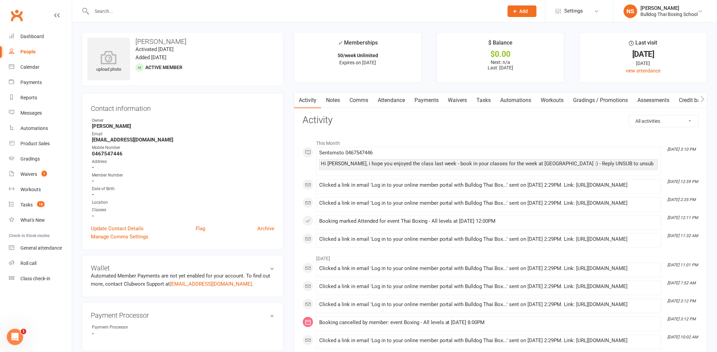
click at [332, 100] on link "Notes" at bounding box center [332, 100] width 23 height 16
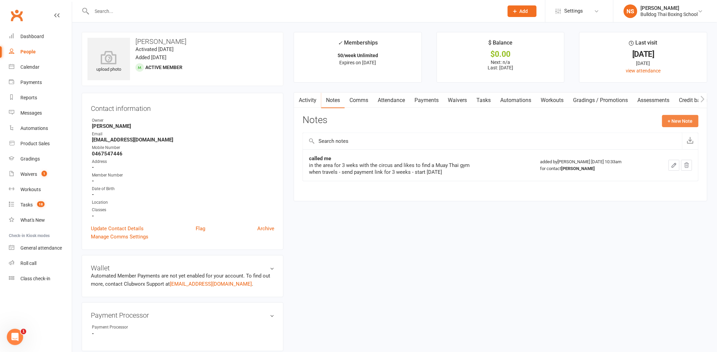
click at [685, 120] on button "+ New Note" at bounding box center [680, 121] width 36 height 12
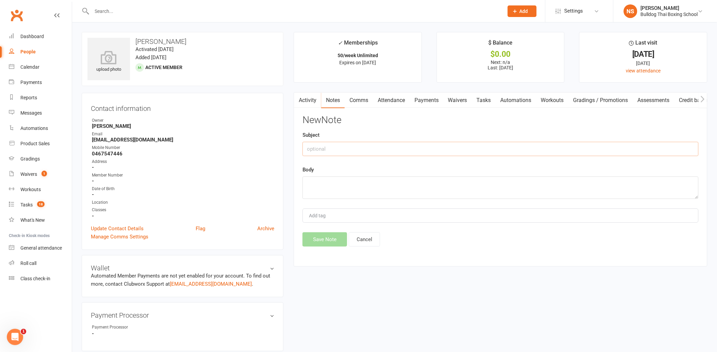
drag, startPoint x: 331, startPoint y: 148, endPoint x: 341, endPoint y: 144, distance: 11.0
click at [335, 146] on input "text" at bounding box center [500, 149] width 396 height 14
type input "called to chck in"
drag, startPoint x: 344, startPoint y: 181, endPoint x: 333, endPoint y: 179, distance: 11.5
click at [341, 181] on textarea at bounding box center [500, 187] width 396 height 22
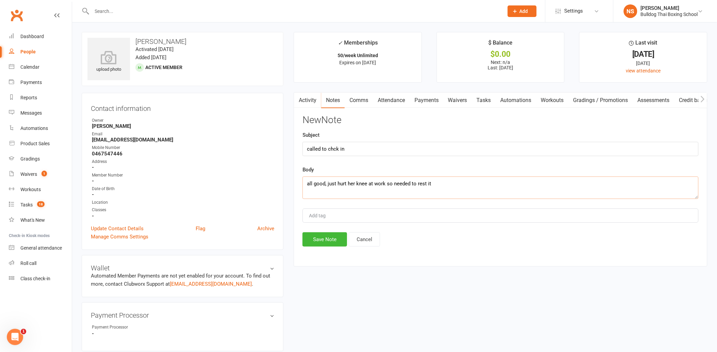
type textarea "all good, just hurt her knee at work so needed to rest it"
click at [328, 230] on div "New Note Subject called to chck in Body all good, just hurt her knee at work so…" at bounding box center [500, 181] width 396 height 132
click at [327, 241] on button "Save Note" at bounding box center [324, 239] width 45 height 14
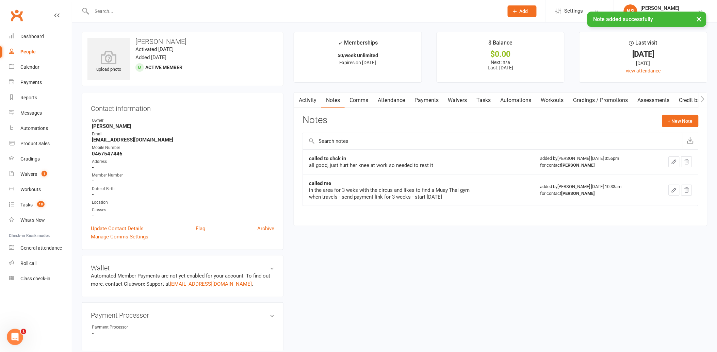
click at [487, 103] on link "Tasks" at bounding box center [484, 100] width 24 height 16
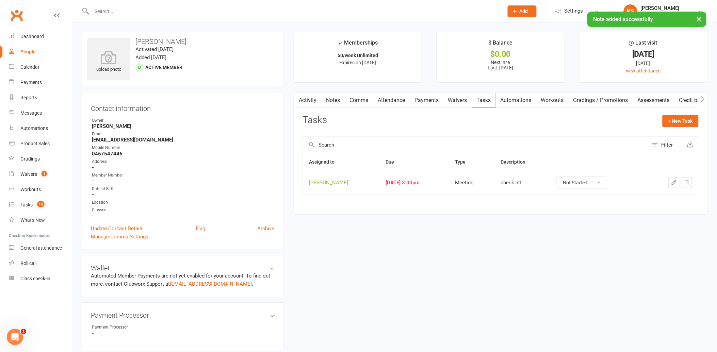
click at [672, 183] on icon "button" at bounding box center [674, 183] width 4 height 4
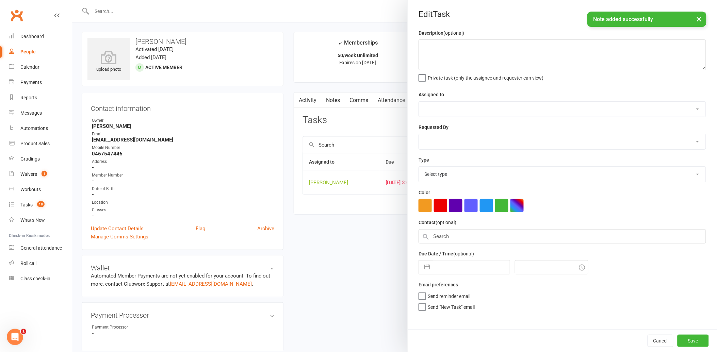
type textarea "check att"
select select "12940"
type input "[DATE]"
type input "3:00pm"
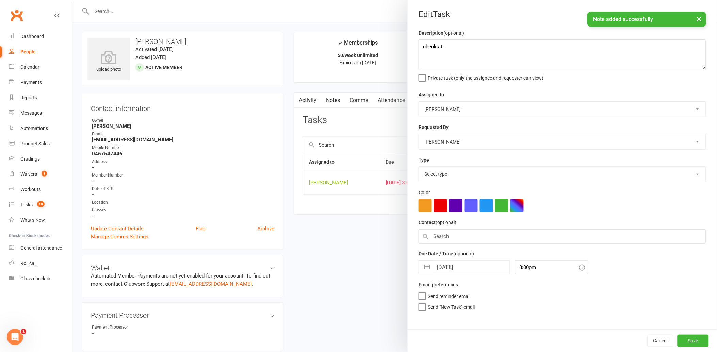
select select "12049"
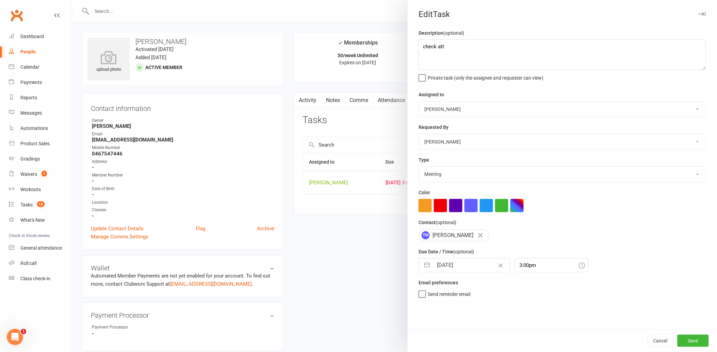
select select "6"
select select "2025"
select select "7"
select select "2025"
select select "8"
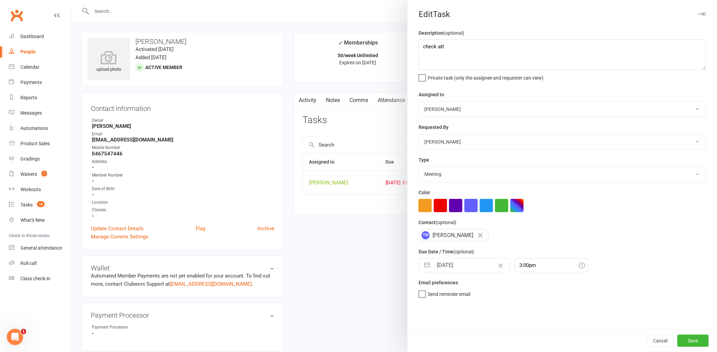
select select "2025"
drag, startPoint x: 467, startPoint y: 260, endPoint x: 470, endPoint y: 257, distance: 4.3
click at [468, 259] on input "[DATE]" at bounding box center [471, 265] width 77 height 14
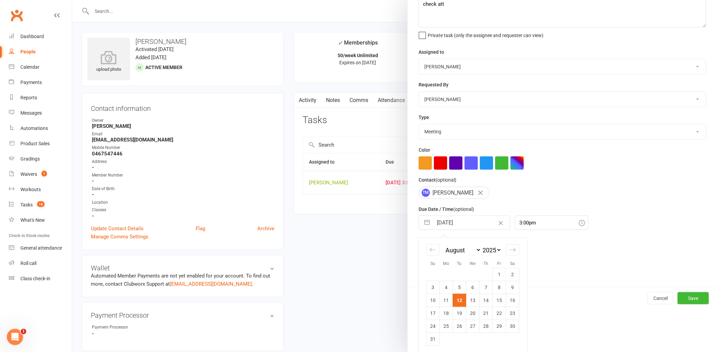
scroll to position [45, 0]
drag, startPoint x: 442, startPoint y: 313, endPoint x: 450, endPoint y: 314, distance: 7.2
click at [443, 313] on td "18" at bounding box center [445, 311] width 13 height 13
type input "[DATE]"
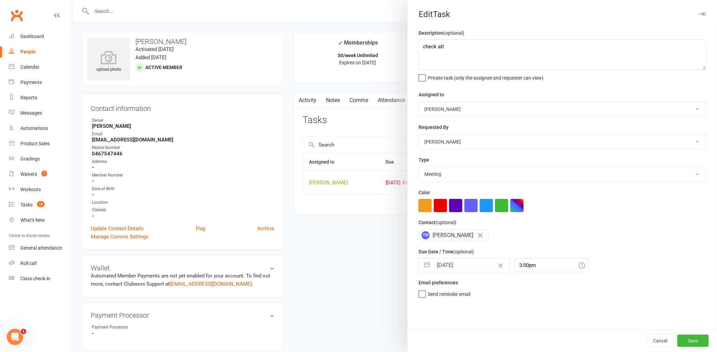
scroll to position [0, 0]
drag, startPoint x: 681, startPoint y: 345, endPoint x: 679, endPoint y: 340, distance: 4.9
click at [681, 345] on button "Save" at bounding box center [692, 341] width 31 height 12
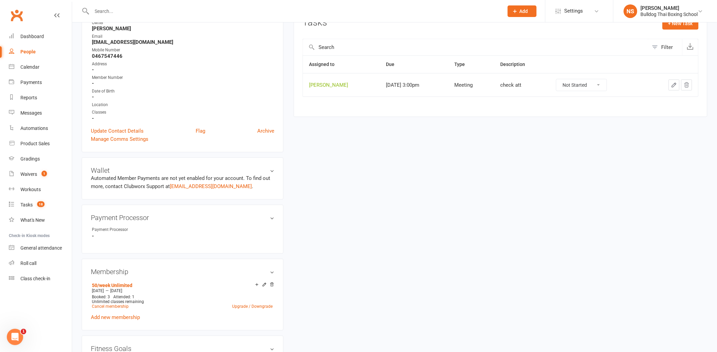
scroll to position [113, 0]
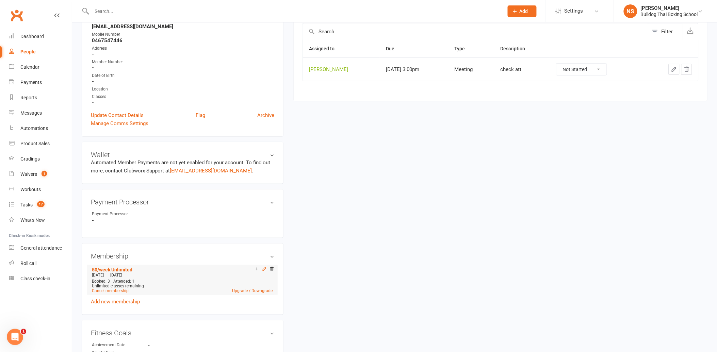
click at [264, 269] on icon at bounding box center [264, 269] width 5 height 5
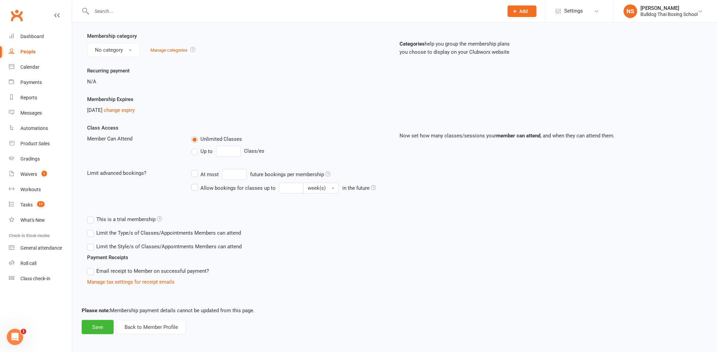
scroll to position [57, 0]
click at [130, 109] on link "change expiry" at bounding box center [119, 109] width 31 height 6
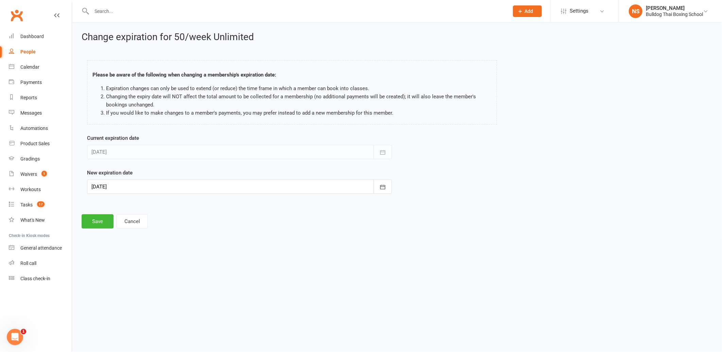
click at [129, 186] on div at bounding box center [239, 187] width 305 height 14
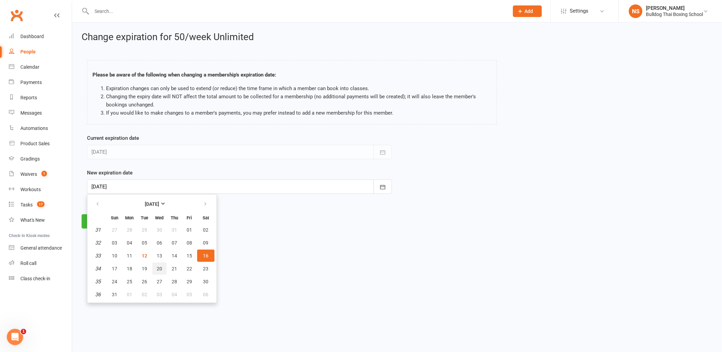
click at [157, 266] on span "20" at bounding box center [159, 268] width 5 height 5
type input "[DATE]"
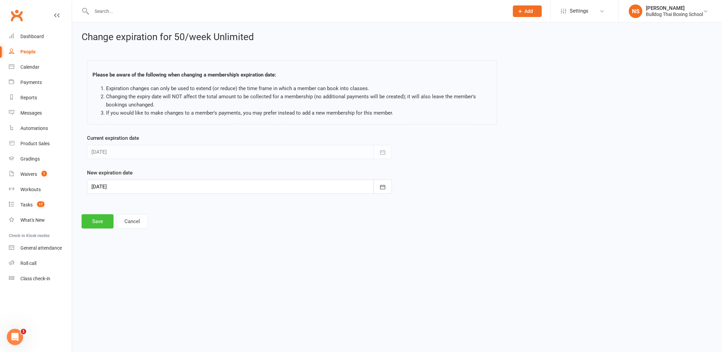
click at [92, 218] on button "Save" at bounding box center [98, 221] width 32 height 14
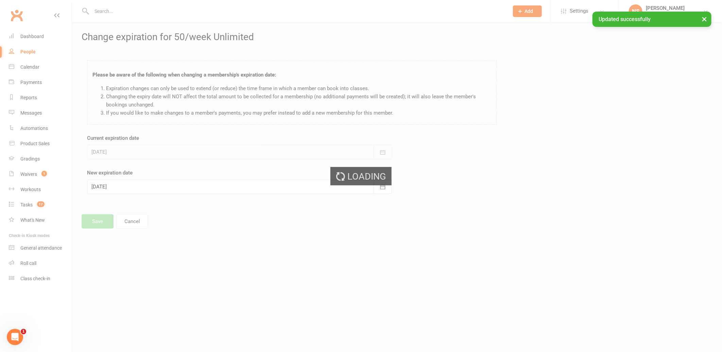
click at [28, 205] on div "Loading" at bounding box center [361, 176] width 722 height 352
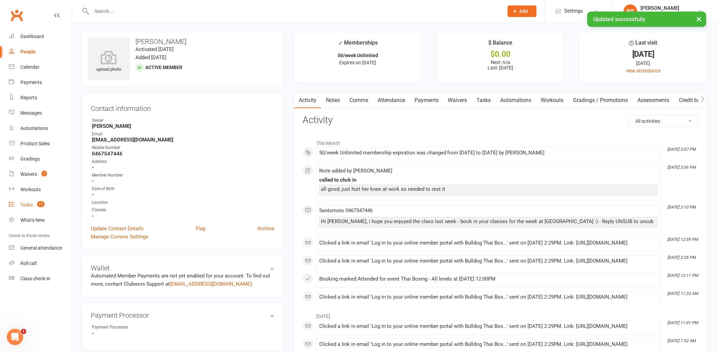
click at [32, 203] on link "Tasks 17" at bounding box center [40, 204] width 63 height 15
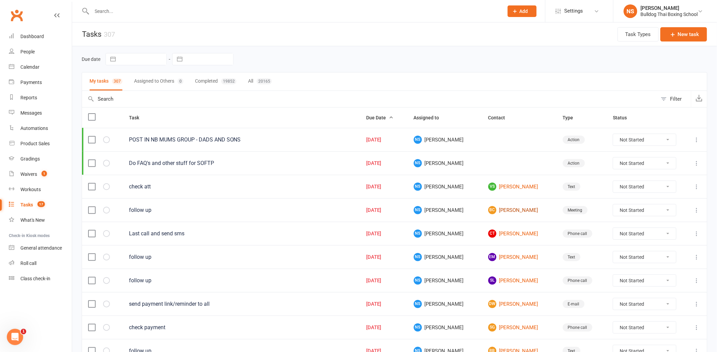
click at [510, 212] on link "BC [PERSON_NAME]" at bounding box center [519, 210] width 62 height 8
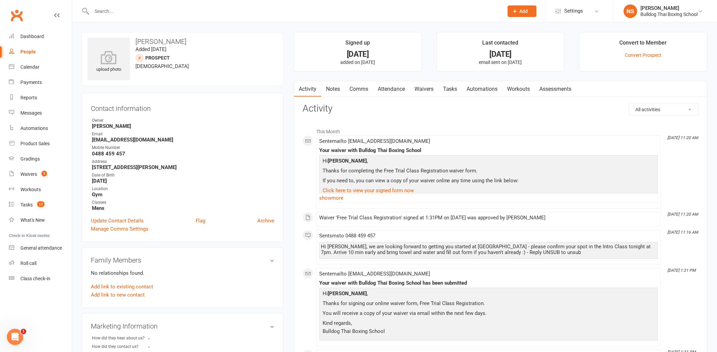
click at [358, 88] on link "Comms" at bounding box center [358, 89] width 28 height 16
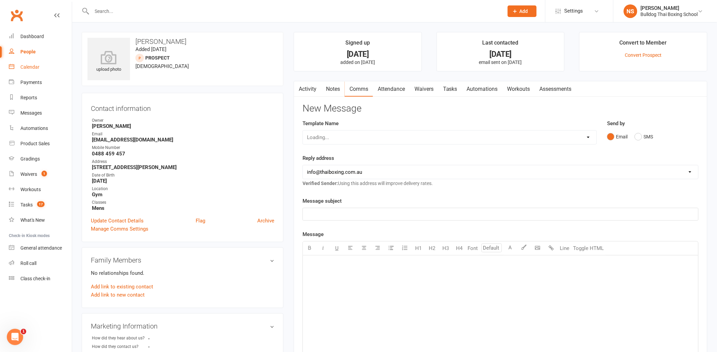
click at [34, 69] on div "Calendar" at bounding box center [29, 66] width 19 height 5
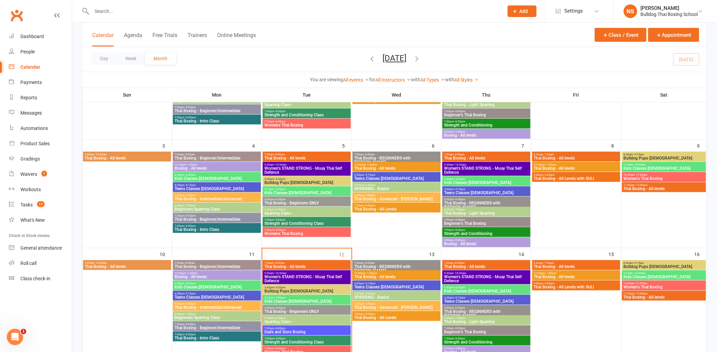
scroll to position [151, 0]
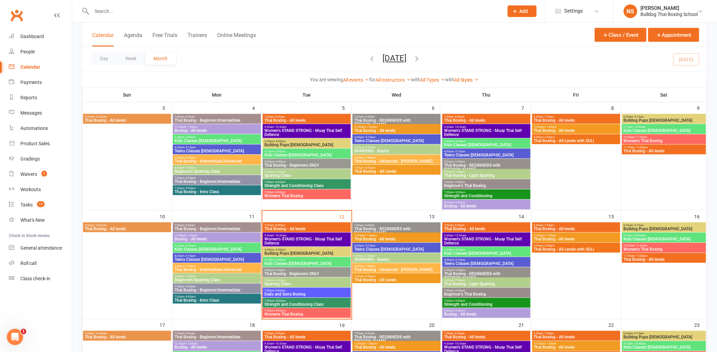
click at [304, 262] on span "Kids Classes [DEMOGRAPHIC_DATA]" at bounding box center [306, 264] width 85 height 4
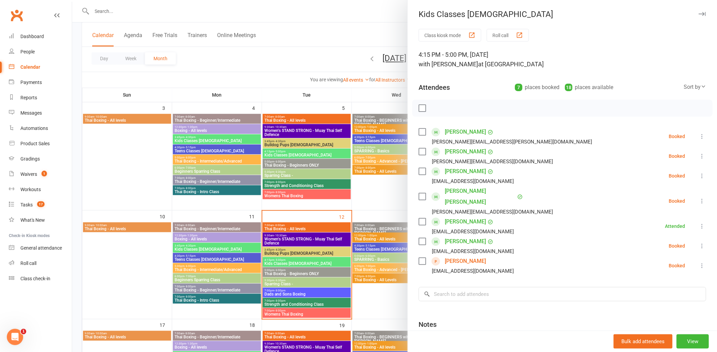
click at [273, 56] on div at bounding box center [394, 176] width 644 height 352
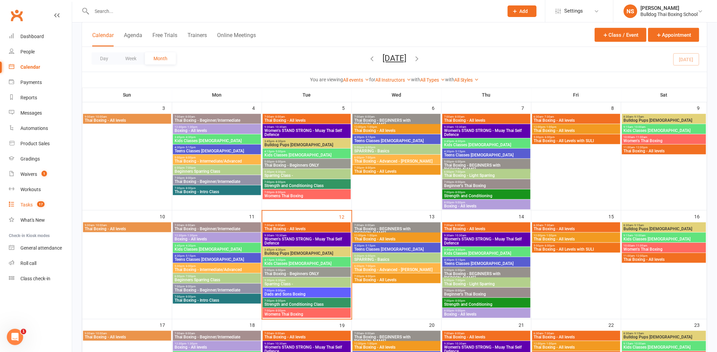
click at [25, 206] on div "Tasks" at bounding box center [26, 204] width 12 height 5
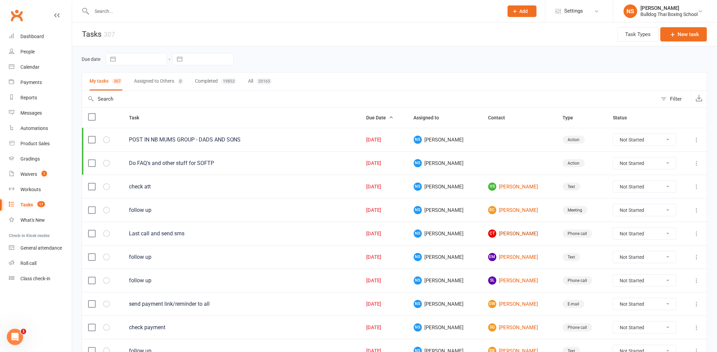
click at [501, 236] on link "CT [PERSON_NAME]" at bounding box center [519, 234] width 62 height 8
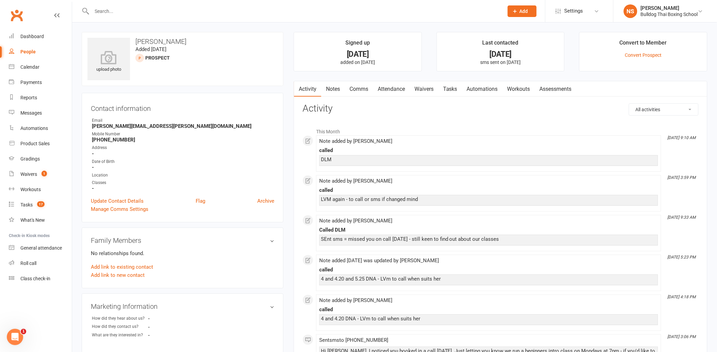
click at [334, 87] on link "Notes" at bounding box center [332, 89] width 23 height 16
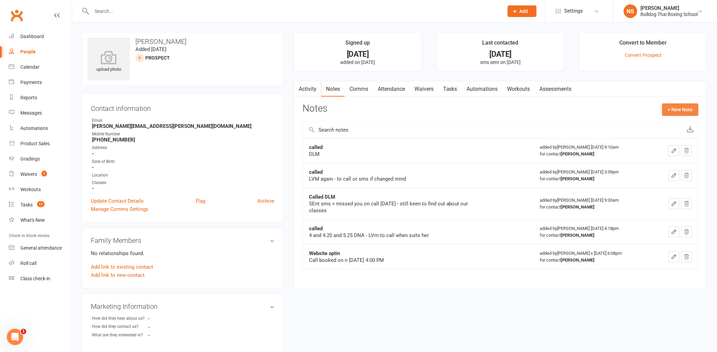
drag, startPoint x: 688, startPoint y: 104, endPoint x: 611, endPoint y: 102, distance: 76.2
click at [685, 104] on button "+ New Note" at bounding box center [680, 109] width 36 height 12
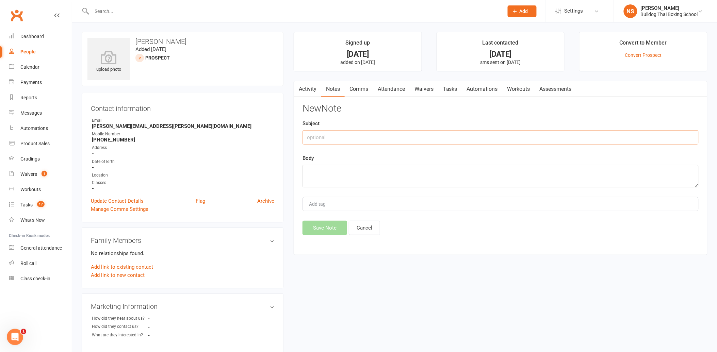
drag, startPoint x: 323, startPoint y: 135, endPoint x: 338, endPoint y: 112, distance: 28.1
click at [336, 116] on div "New Note Subject Body Add tag Save Note Cancel" at bounding box center [500, 169] width 396 height 132
type input "called"
click at [321, 162] on div "Body" at bounding box center [500, 170] width 396 height 33
drag, startPoint x: 324, startPoint y: 170, endPoint x: 388, endPoint y: 138, distance: 72.1
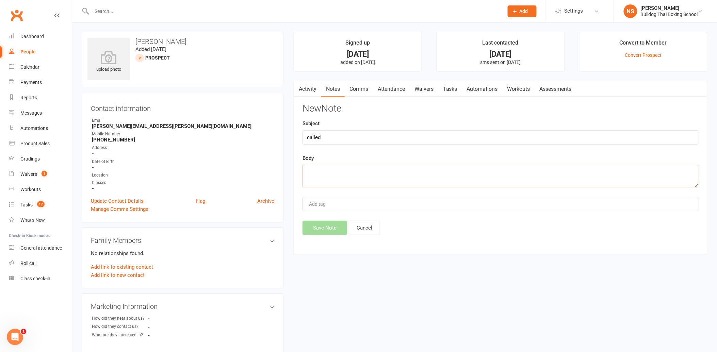
click at [373, 146] on div "New Note Subject called Body Add tag Save Note Cancel" at bounding box center [500, 169] width 396 height 132
type textarea "LVM - will leave it toy u to get in touch"
click at [327, 231] on button "Save Note" at bounding box center [324, 228] width 45 height 14
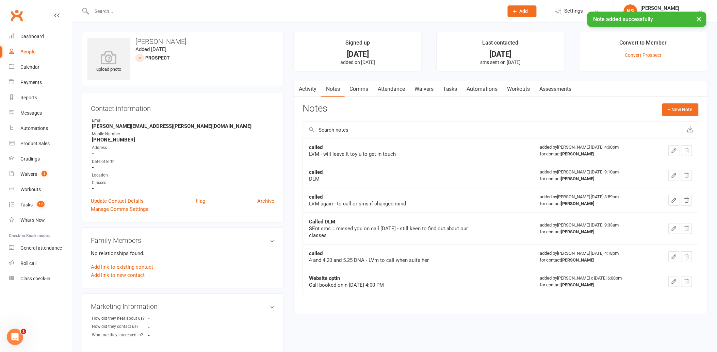
click at [444, 86] on link "Tasks" at bounding box center [450, 89] width 24 height 16
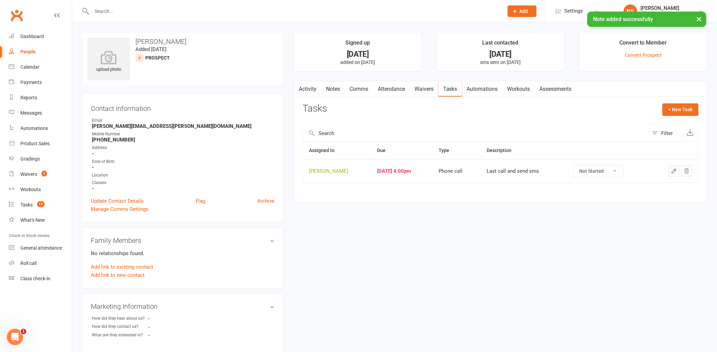
drag, startPoint x: 619, startPoint y: 167, endPoint x: 609, endPoint y: 178, distance: 15.6
click at [618, 168] on select "Not Started In Progress Waiting Complete" at bounding box center [598, 171] width 50 height 12
click at [573, 166] on select "Not Started In Progress Waiting Complete" at bounding box center [598, 171] width 50 height 12
select select "unstarted"
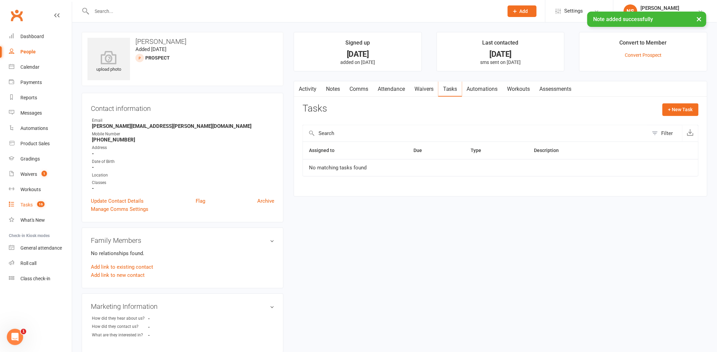
click at [29, 206] on div "Tasks" at bounding box center [26, 204] width 12 height 5
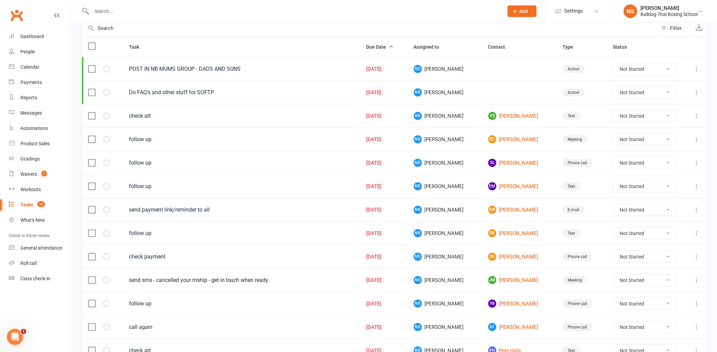
scroll to position [75, 0]
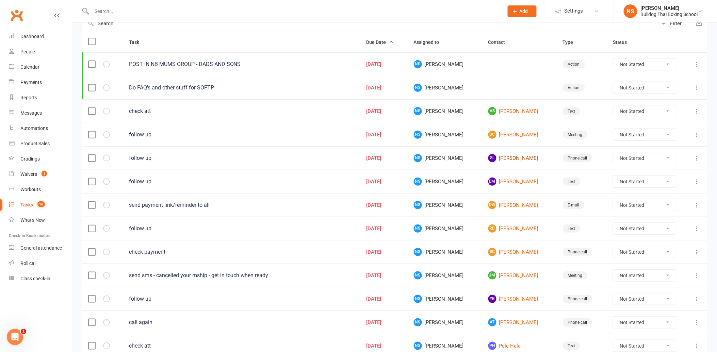
click at [499, 158] on link "SL [PERSON_NAME]" at bounding box center [519, 158] width 62 height 8
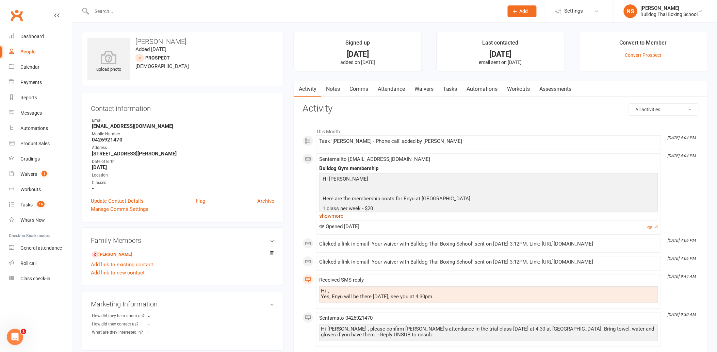
click at [337, 214] on link "show more" at bounding box center [488, 216] width 339 height 10
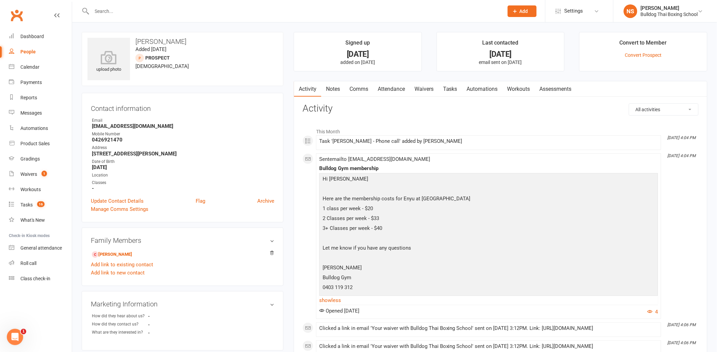
click at [338, 87] on link "Notes" at bounding box center [332, 89] width 23 height 16
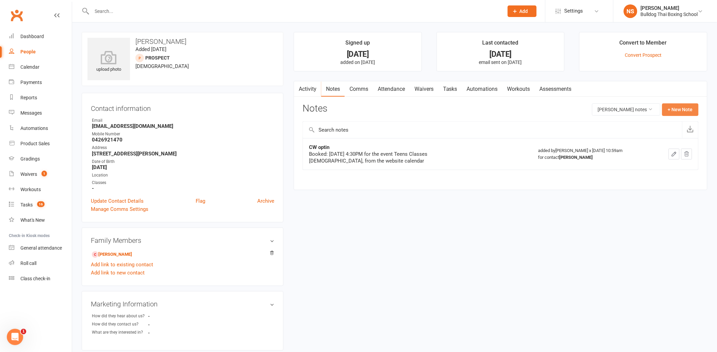
drag, startPoint x: 677, startPoint y: 104, endPoint x: 677, endPoint y: 109, distance: 5.5
click at [677, 109] on button "+ New Note" at bounding box center [680, 109] width 36 height 12
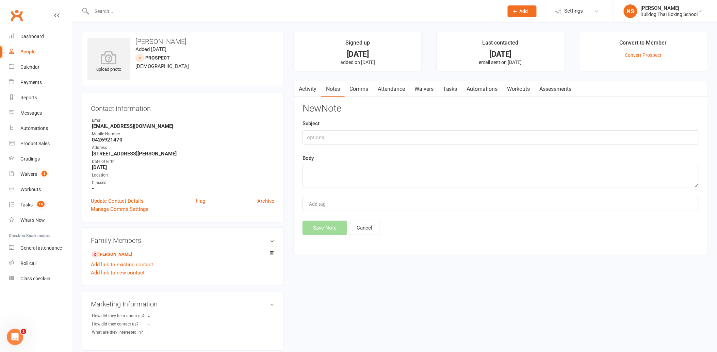
drag, startPoint x: 345, startPoint y: 127, endPoint x: 345, endPoint y: 134, distance: 7.1
click at [345, 132] on div "Subject" at bounding box center [500, 131] width 396 height 25
click at [345, 135] on input "text" at bounding box center [500, 137] width 396 height 14
type input "called"
click at [344, 174] on textarea at bounding box center [500, 176] width 396 height 22
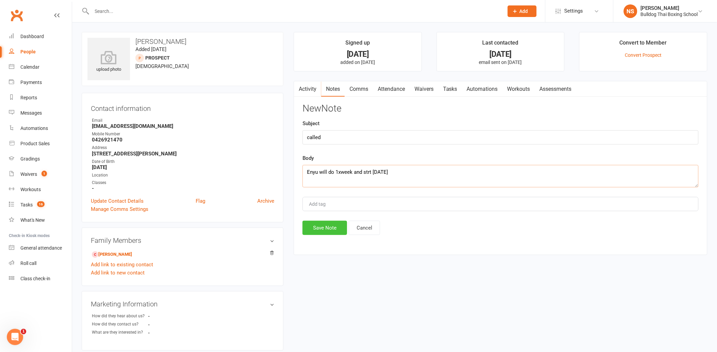
type textarea "Enyu will do 1xweek and strt [DATE]"
drag, startPoint x: 332, startPoint y: 224, endPoint x: 337, endPoint y: 162, distance: 62.0
click at [332, 224] on button "Save Note" at bounding box center [324, 228] width 45 height 14
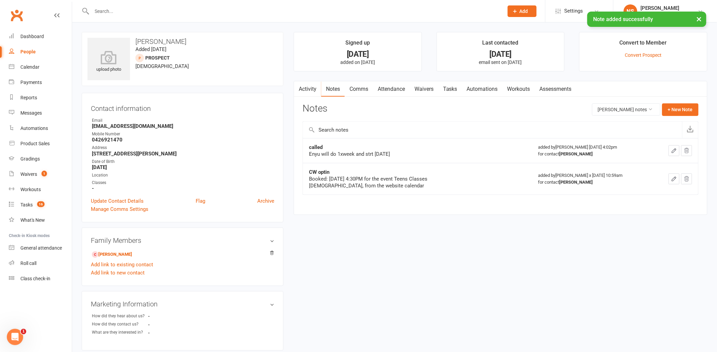
click at [359, 88] on link "Comms" at bounding box center [358, 89] width 28 height 16
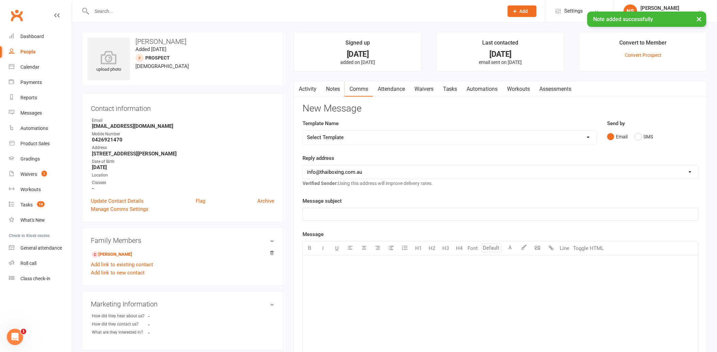
click at [351, 137] on select "Select Template [Email] Price Increase 28 Day Kick starter [SMS] 10 Pass Check …" at bounding box center [449, 138] width 293 height 14
select select "88"
click at [303, 131] on select "Select Template [Email] Price Increase 28 Day Kick starter [SMS] 10 Pass Check …" at bounding box center [449, 138] width 293 height 14
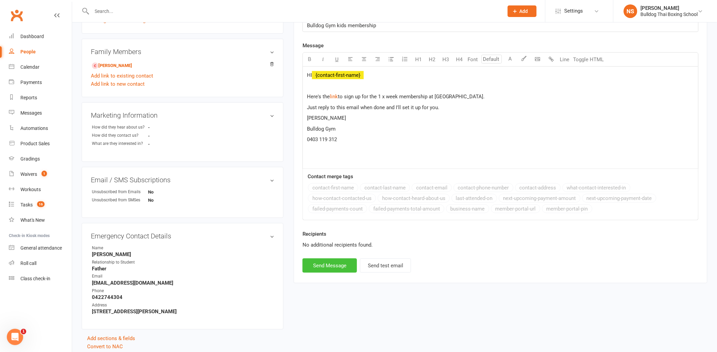
scroll to position [214, 0]
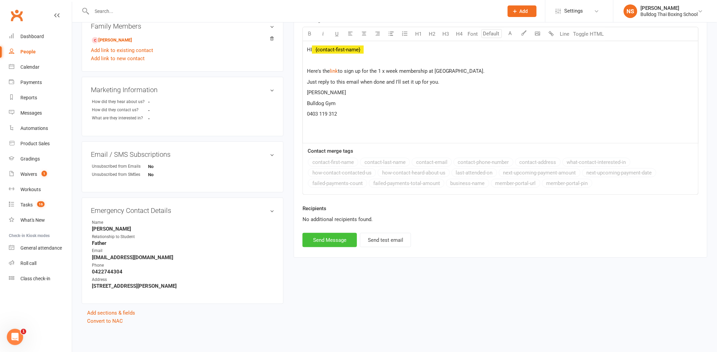
click at [316, 244] on button "Send Message" at bounding box center [329, 240] width 54 height 14
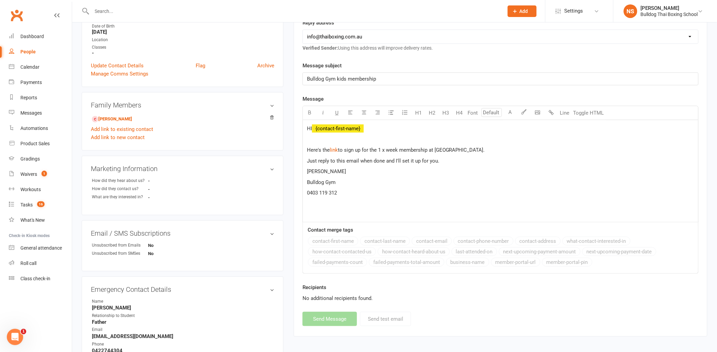
select select
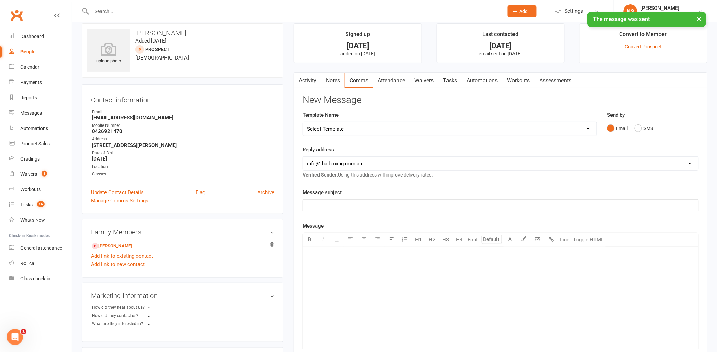
scroll to position [0, 0]
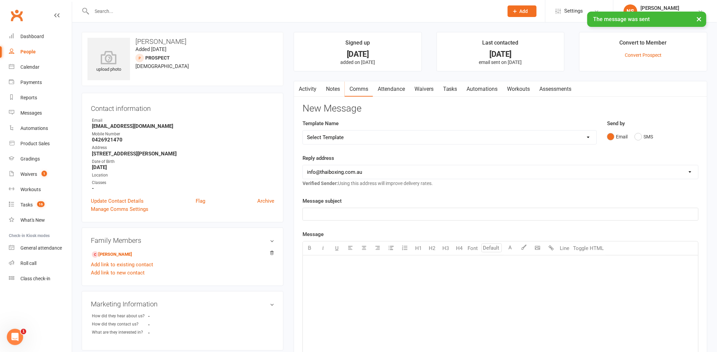
click at [456, 87] on link "Tasks" at bounding box center [450, 89] width 24 height 16
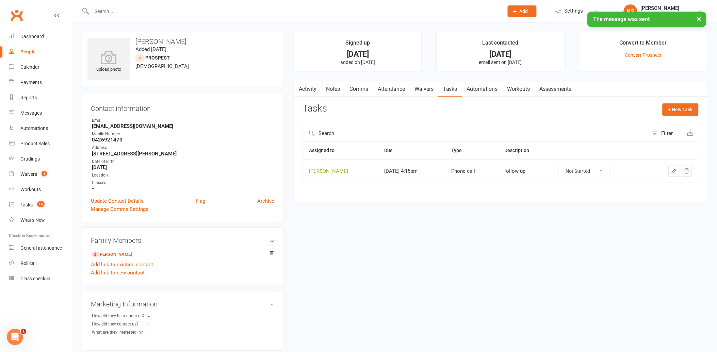
click at [672, 170] on icon "button" at bounding box center [674, 171] width 6 height 6
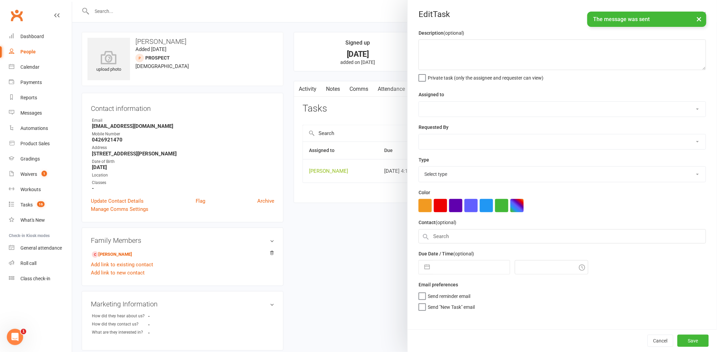
type textarea "follow up"
select select "12940"
type input "[DATE]"
type input "4:15pm"
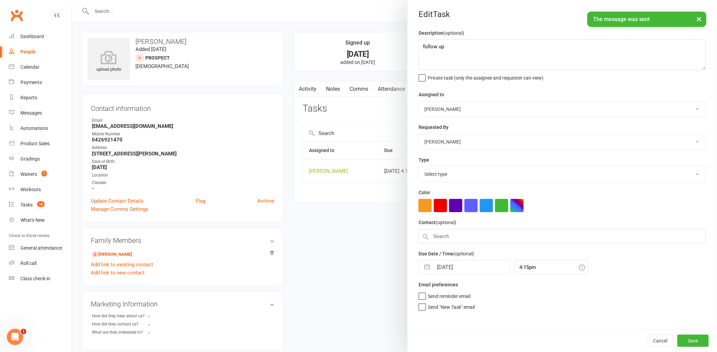
select select "12048"
drag, startPoint x: 453, startPoint y: 46, endPoint x: 413, endPoint y: 40, distance: 40.3
click at [413, 40] on div "Description (optional) follow up Private task (only the assignee and requester …" at bounding box center [561, 179] width 309 height 300
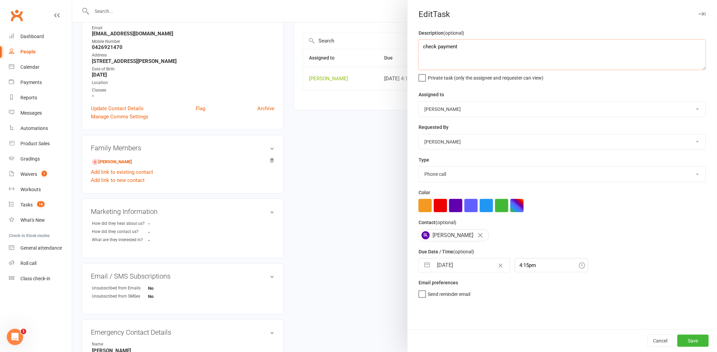
scroll to position [113, 0]
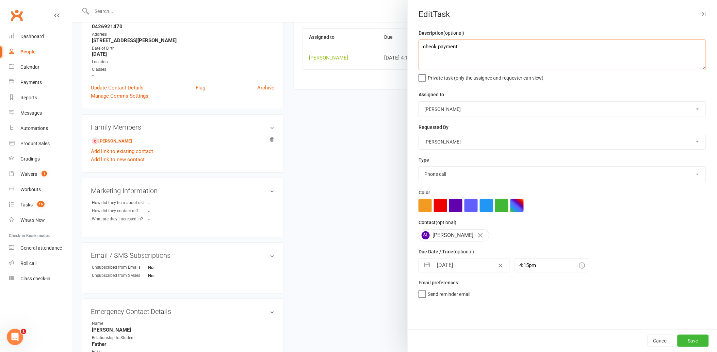
type textarea "check payment"
click at [465, 266] on input "[DATE]" at bounding box center [471, 265] width 77 height 14
select select "6"
select select "2025"
select select "7"
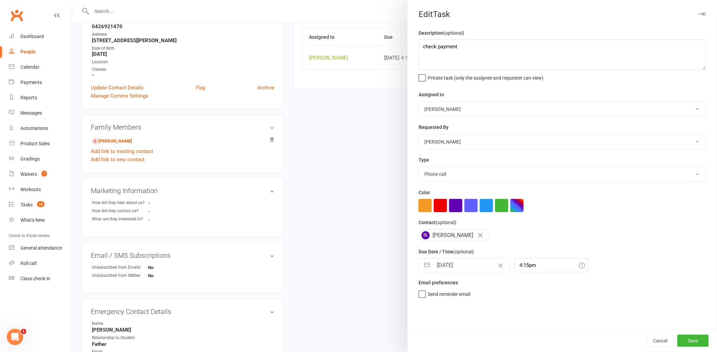
select select "2025"
select select "8"
select select "2025"
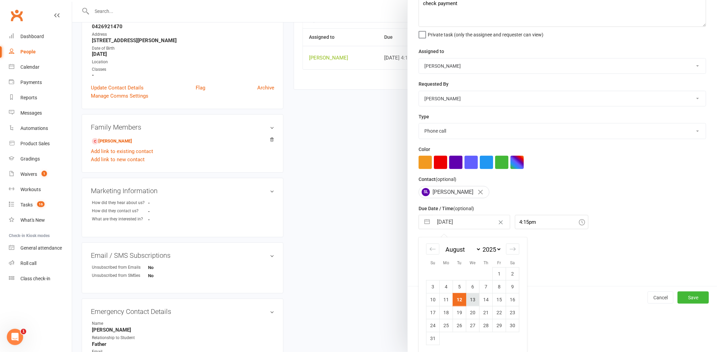
scroll to position [45, 0]
click at [466, 300] on td "13" at bounding box center [472, 298] width 13 height 13
type input "[DATE]"
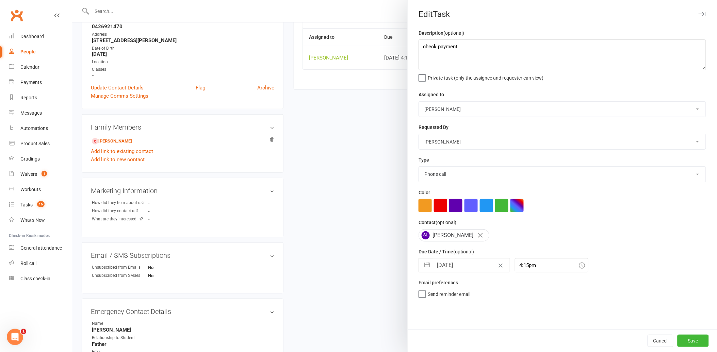
scroll to position [0, 0]
drag, startPoint x: 686, startPoint y: 338, endPoint x: 682, endPoint y: 337, distance: 3.7
click at [685, 338] on button "Save" at bounding box center [692, 341] width 31 height 12
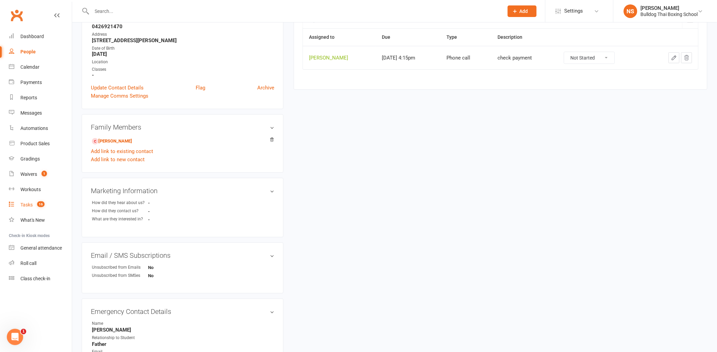
click at [28, 205] on div "Tasks" at bounding box center [26, 204] width 12 height 5
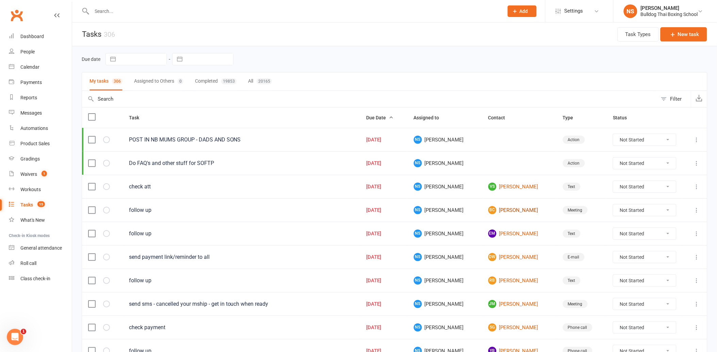
click at [514, 213] on link "BC [PERSON_NAME]" at bounding box center [519, 210] width 62 height 8
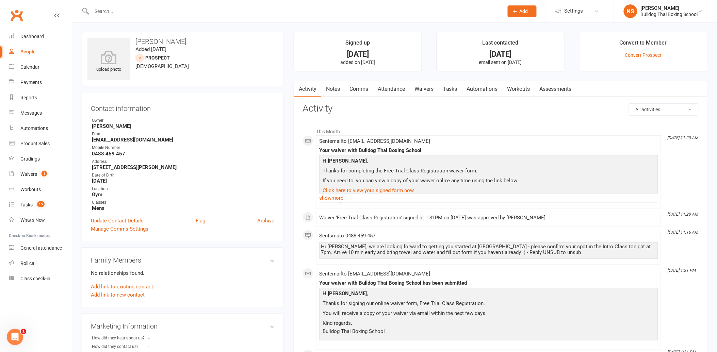
click at [354, 87] on link "Comms" at bounding box center [358, 89] width 28 height 16
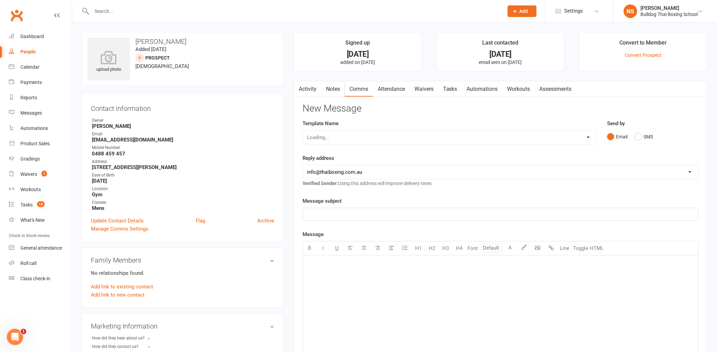
click at [311, 89] on link "Activity" at bounding box center [307, 89] width 27 height 16
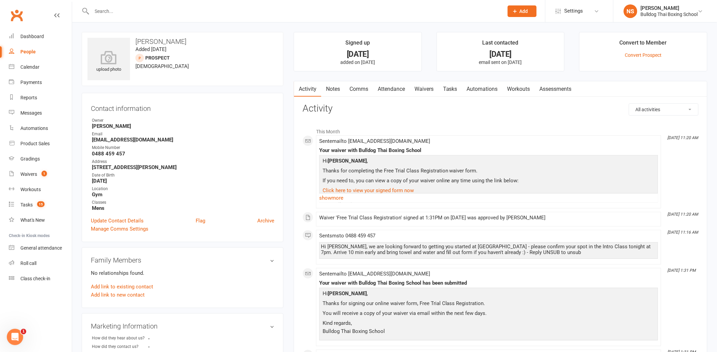
click at [362, 85] on link "Comms" at bounding box center [358, 89] width 28 height 16
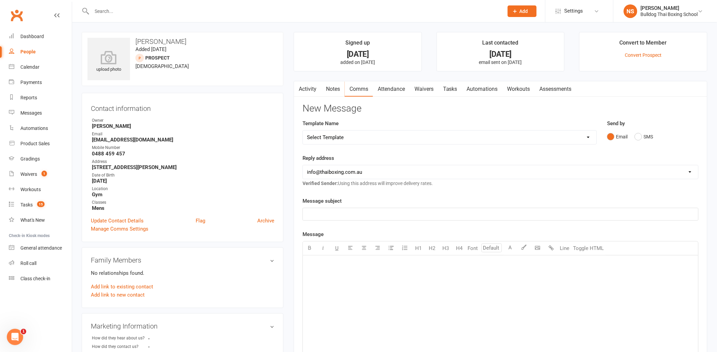
click at [353, 138] on select "Select Template [Email] Price Increase 28 Day Kick starter [SMS] 10 Pass Check …" at bounding box center [449, 138] width 293 height 14
click at [303, 131] on select "Select Template [Email] Price Increase 28 Day Kick starter [SMS] 10 Pass Check …" at bounding box center [449, 138] width 293 height 14
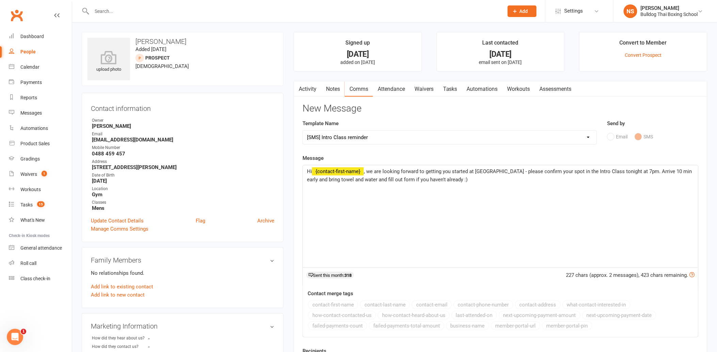
click at [351, 136] on select "Select Template [Email] Price Increase 28 Day Kick starter [SMS] 10 Pass Check …" at bounding box center [449, 138] width 293 height 14
select select "79"
click at [303, 131] on select "Select Template [Email] Price Increase 28 Day Kick starter [SMS] 10 Pass Check …" at bounding box center [449, 138] width 293 height 14
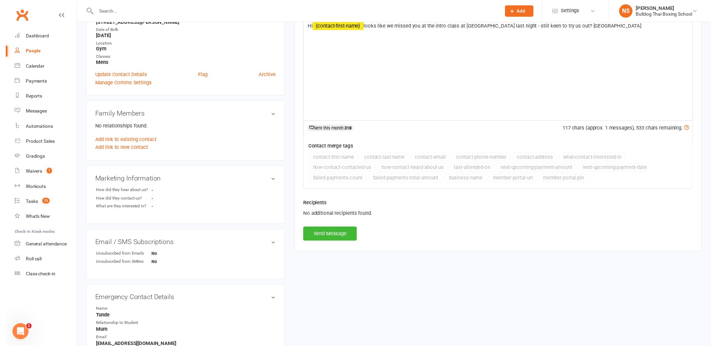
scroll to position [151, 0]
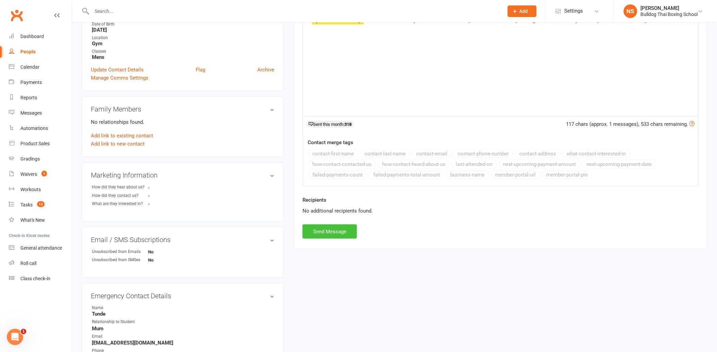
click at [333, 238] on button "Send Message" at bounding box center [329, 231] width 54 height 14
select select
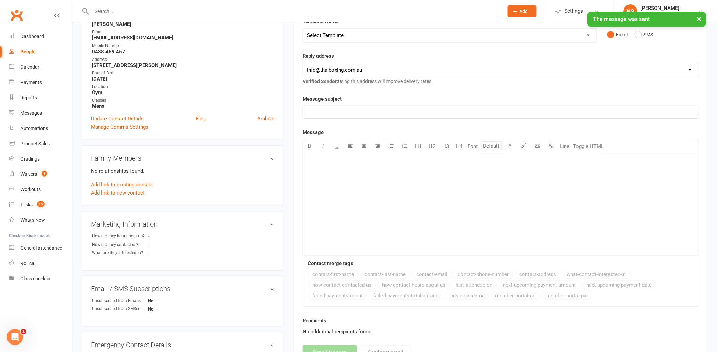
scroll to position [0, 0]
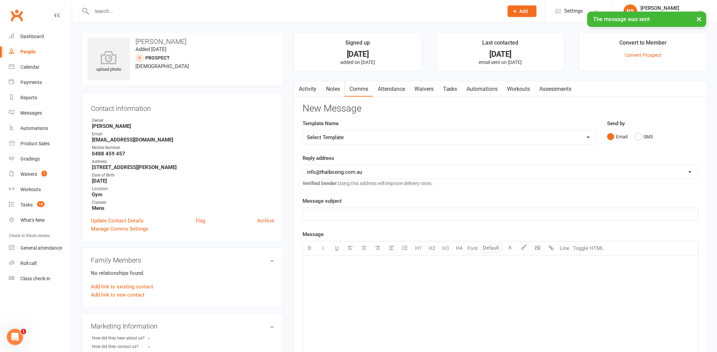
click at [335, 87] on link "Notes" at bounding box center [332, 89] width 23 height 16
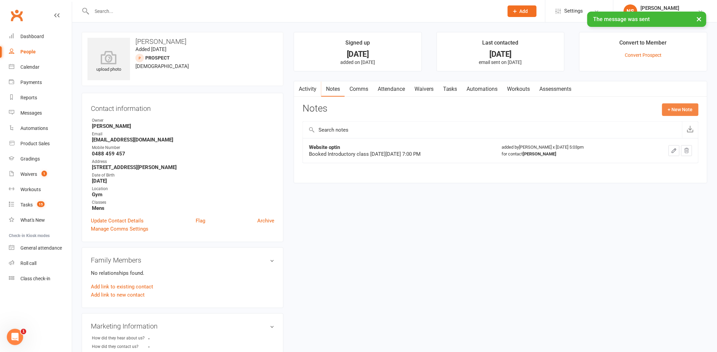
click at [678, 106] on button "+ New Note" at bounding box center [680, 109] width 36 height 12
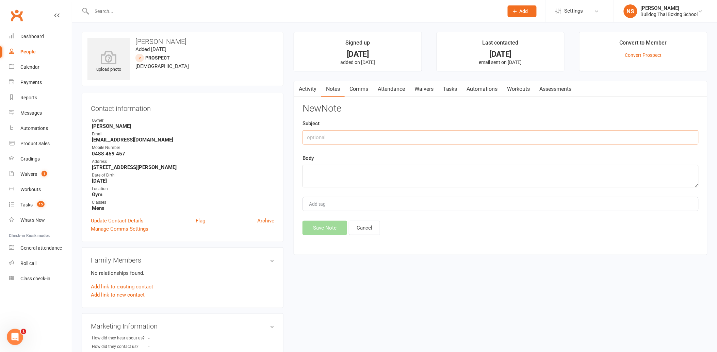
drag, startPoint x: 327, startPoint y: 130, endPoint x: 320, endPoint y: 135, distance: 8.6
click at [326, 130] on input "text" at bounding box center [500, 137] width 396 height 14
type input "called DLM"
click at [329, 177] on textarea at bounding box center [500, 176] width 396 height 22
type textarea "sent sms"
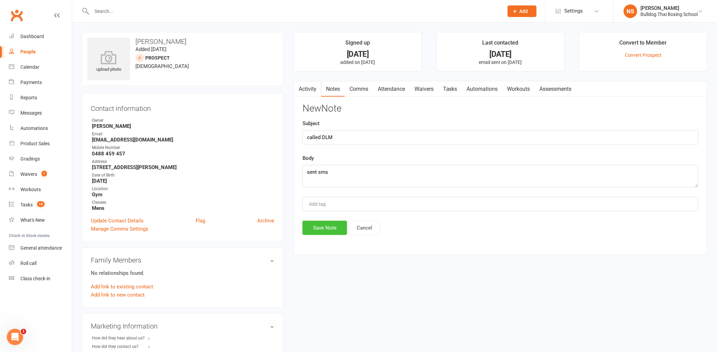
click at [325, 226] on button "Save Note" at bounding box center [324, 228] width 45 height 14
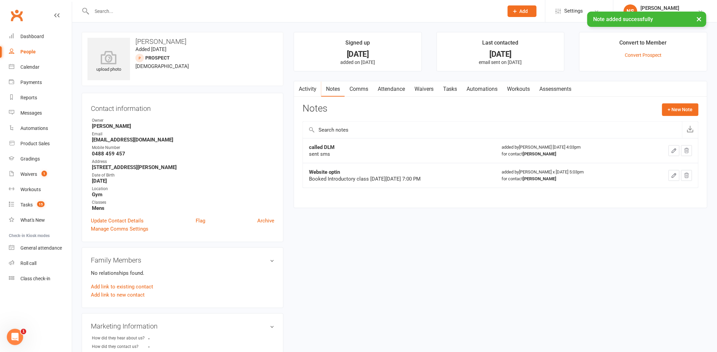
click at [449, 89] on link "Tasks" at bounding box center [450, 89] width 24 height 16
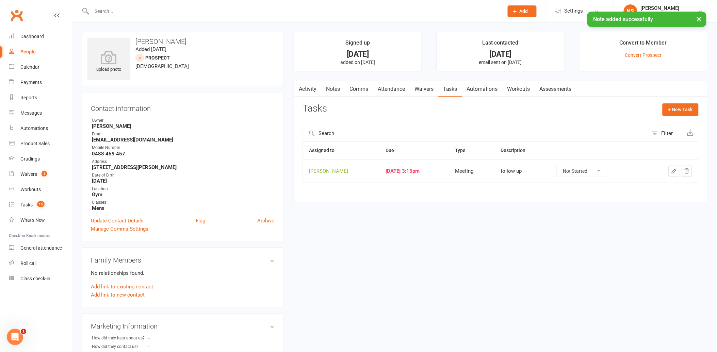
click at [672, 169] on icon "button" at bounding box center [674, 171] width 6 height 6
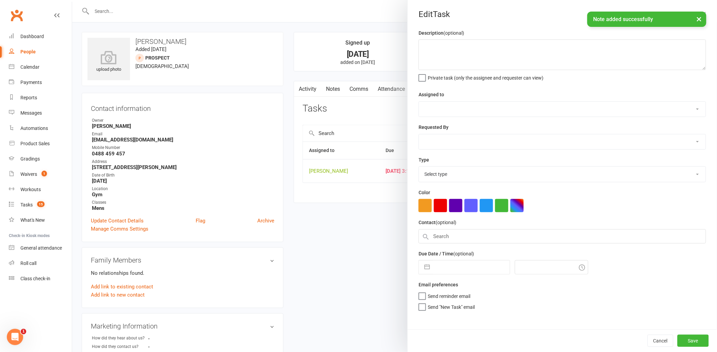
type textarea "follow up"
select select "12940"
select select "45795"
type input "[DATE]"
type input "3:15pm"
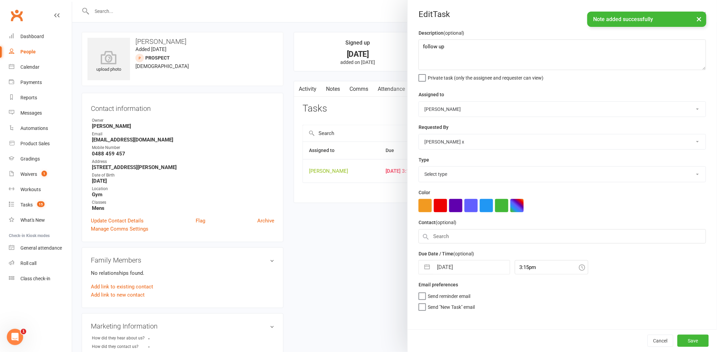
select select "12049"
click at [461, 264] on input "[DATE]" at bounding box center [471, 265] width 77 height 14
select select "6"
select select "2025"
select select "7"
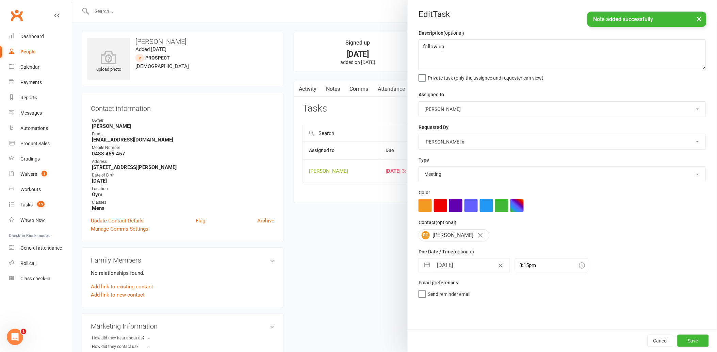
select select "2025"
select select "8"
select select "2025"
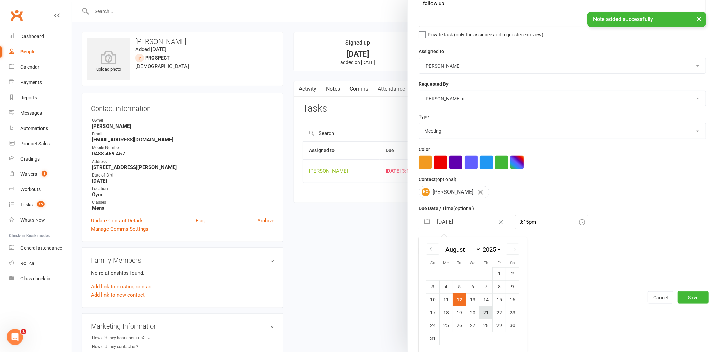
scroll to position [45, 0]
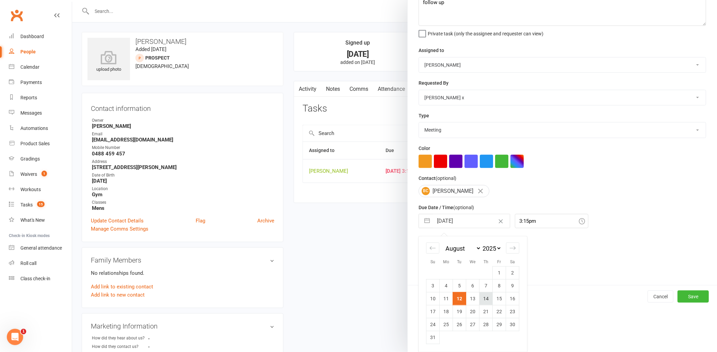
click at [484, 298] on td "14" at bounding box center [485, 298] width 13 height 13
type input "[DATE]"
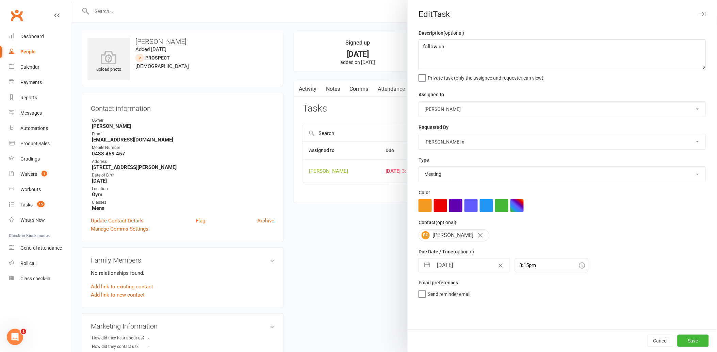
scroll to position [0, 0]
drag, startPoint x: 686, startPoint y: 343, endPoint x: 679, endPoint y: 341, distance: 6.8
click at [685, 342] on button "Save" at bounding box center [692, 341] width 31 height 12
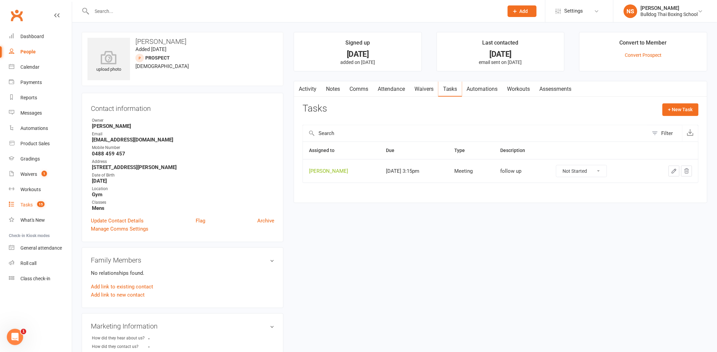
click at [29, 205] on div "Tasks" at bounding box center [26, 204] width 12 height 5
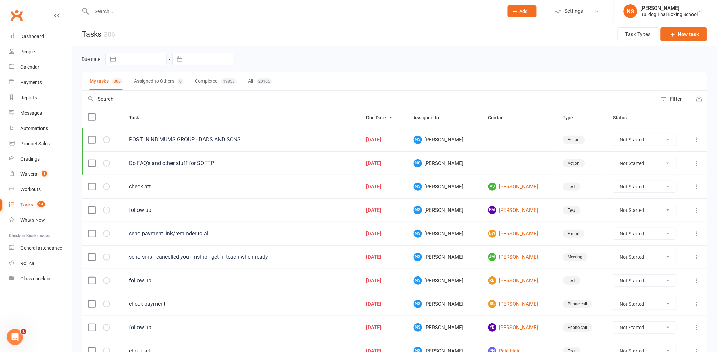
click at [669, 233] on select "Not Started In Progress Waiting Complete" at bounding box center [644, 234] width 63 height 12
click at [613, 229] on select "Not Started In Progress Waiting Complete" at bounding box center [644, 234] width 63 height 12
select select "unstarted"
click at [509, 211] on link "EM [PERSON_NAME]" at bounding box center [519, 210] width 62 height 8
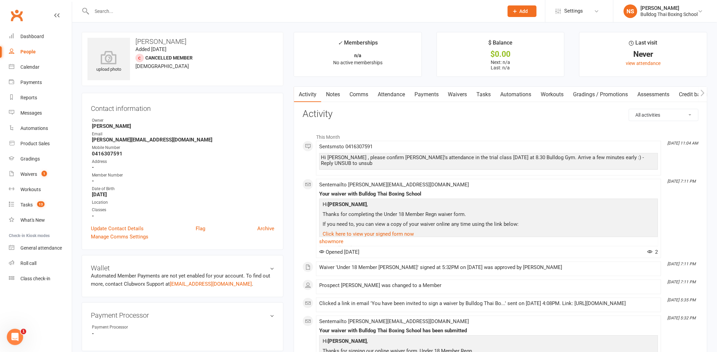
drag, startPoint x: 334, startPoint y: 91, endPoint x: 360, endPoint y: 103, distance: 28.8
click at [334, 91] on link "Notes" at bounding box center [332, 95] width 23 height 16
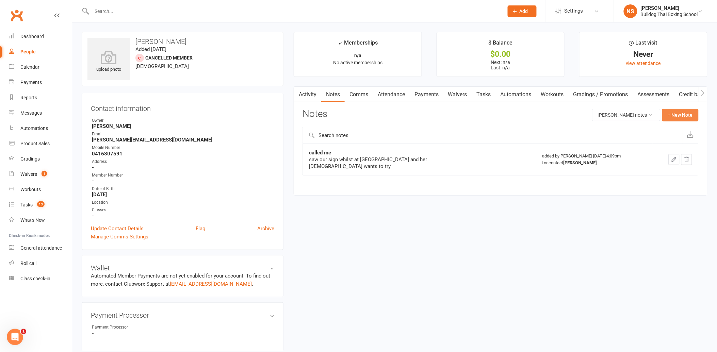
drag, startPoint x: 678, startPoint y: 114, endPoint x: 676, endPoint y: 112, distance: 3.6
click at [676, 112] on button "+ New Note" at bounding box center [680, 115] width 36 height 12
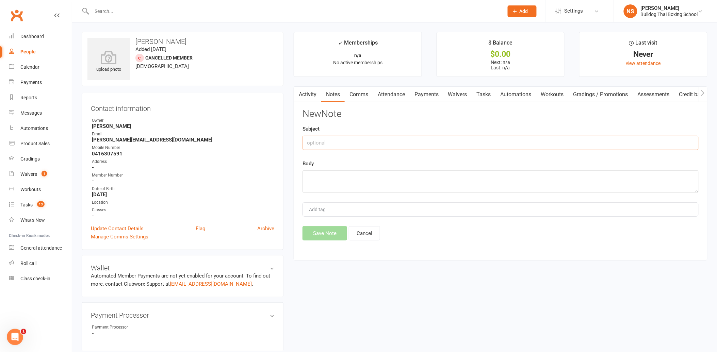
drag, startPoint x: 377, startPoint y: 143, endPoint x: 385, endPoint y: 123, distance: 21.2
click at [379, 138] on input "text" at bounding box center [500, 143] width 396 height 14
type input "called"
click at [311, 184] on textarea at bounding box center [500, 181] width 396 height 22
type textarea "LVM to call me"
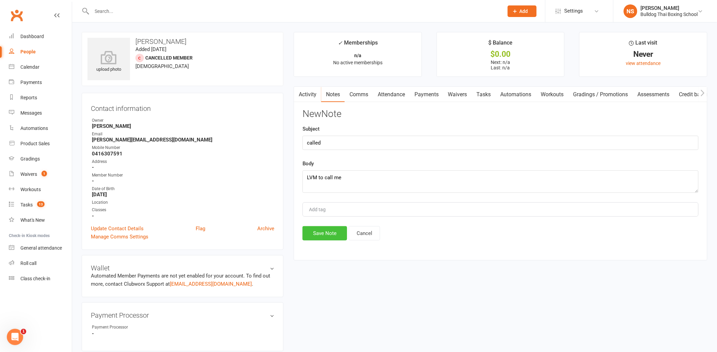
click at [331, 233] on button "Save Note" at bounding box center [324, 233] width 45 height 14
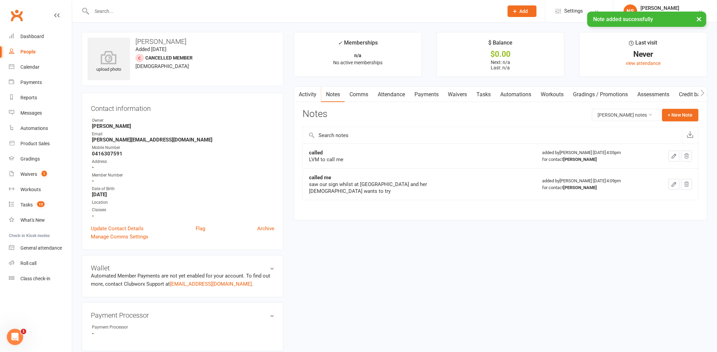
click at [488, 90] on link "Tasks" at bounding box center [484, 95] width 24 height 16
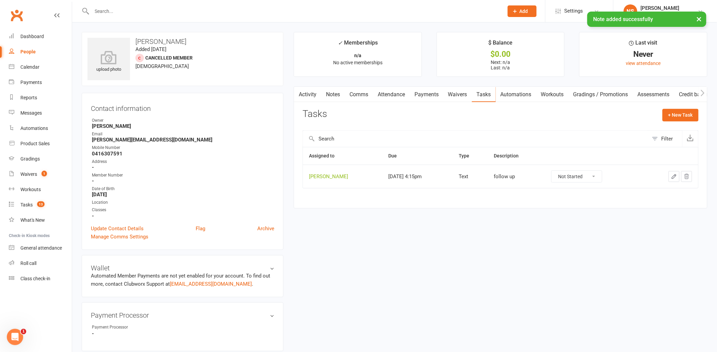
click at [673, 175] on icon "button" at bounding box center [674, 176] width 6 height 6
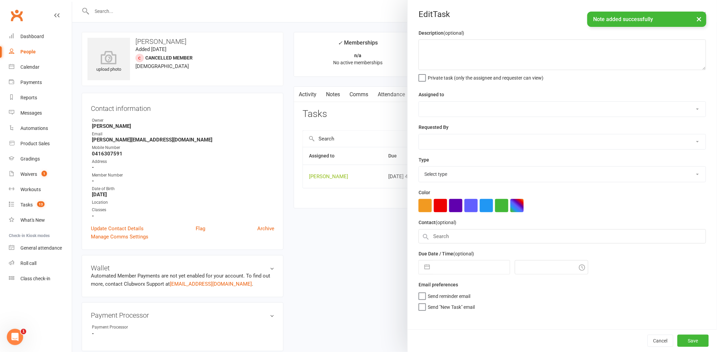
type textarea "follow up"
select select "12940"
type input "[DATE]"
type input "4:15pm"
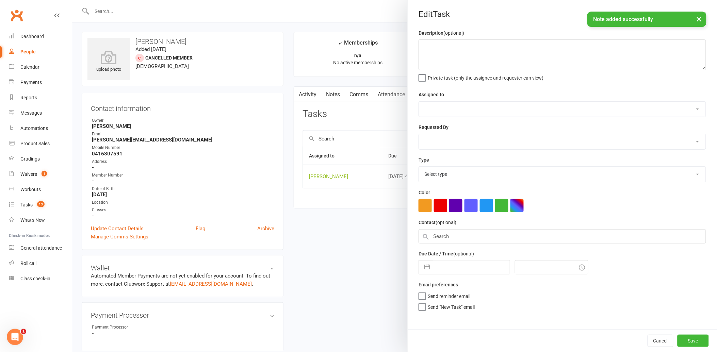
select select "13825"
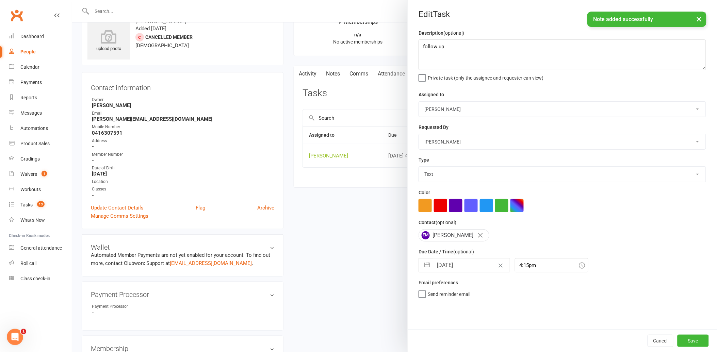
scroll to position [75, 0]
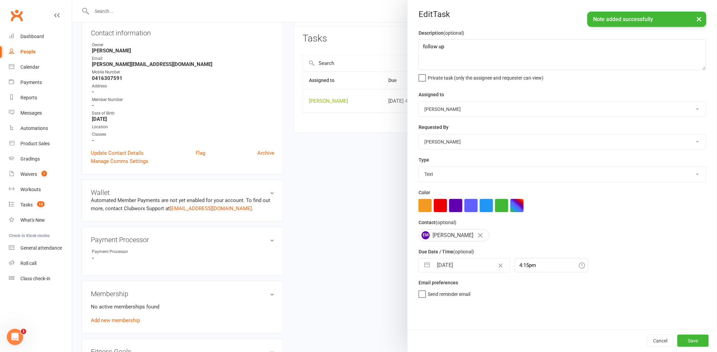
drag, startPoint x: 472, startPoint y: 269, endPoint x: 481, endPoint y: 263, distance: 10.9
click at [472, 268] on input "[DATE]" at bounding box center [471, 265] width 77 height 14
select select "6"
select select "2025"
select select "7"
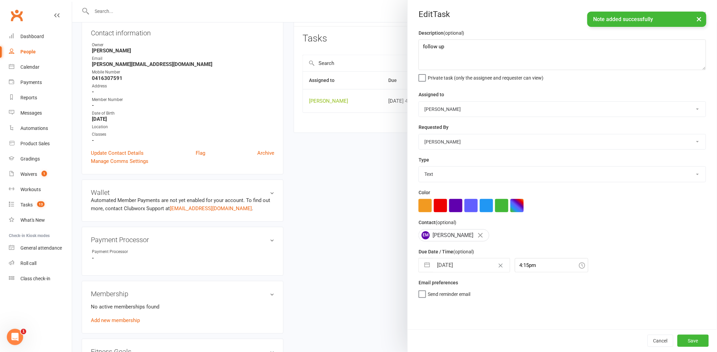
select select "2025"
select select "8"
select select "2025"
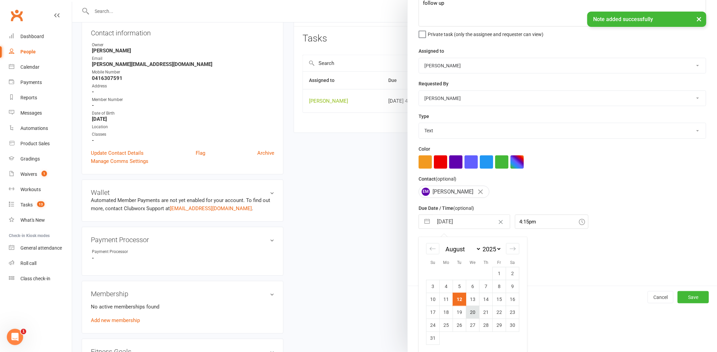
scroll to position [45, 0]
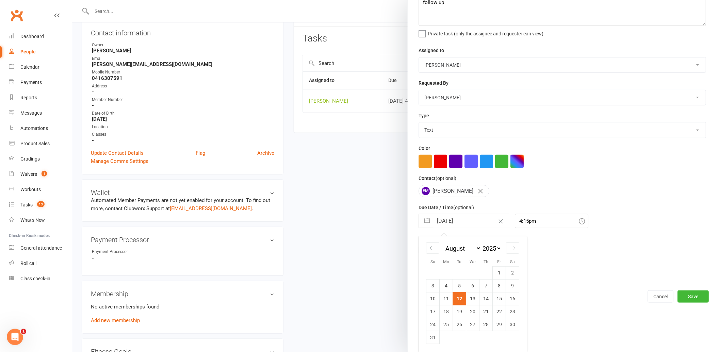
click at [483, 296] on td "14" at bounding box center [485, 298] width 13 height 13
type input "[DATE]"
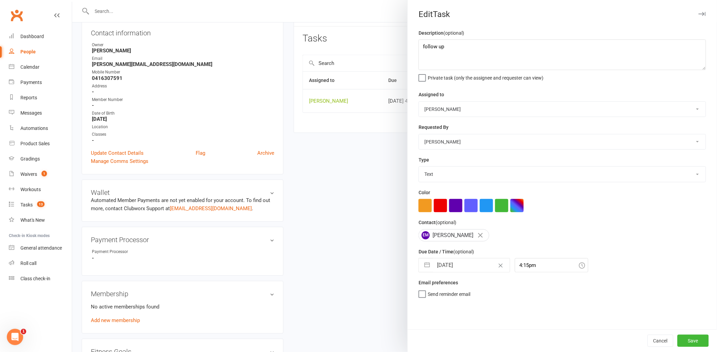
scroll to position [0, 0]
drag, startPoint x: 685, startPoint y: 336, endPoint x: 681, endPoint y: 336, distance: 3.4
click at [685, 336] on button "Save" at bounding box center [692, 341] width 31 height 12
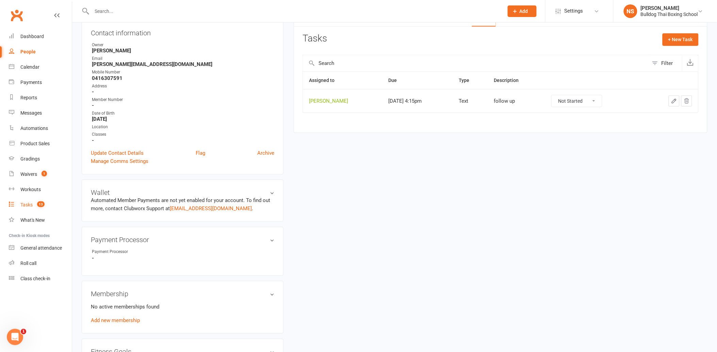
click at [23, 207] on div "Tasks" at bounding box center [26, 204] width 12 height 5
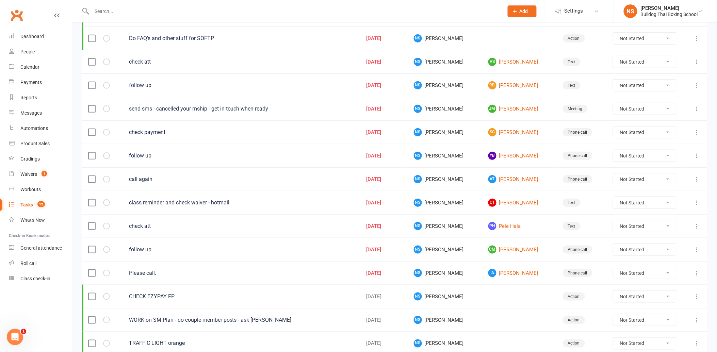
scroll to position [151, 0]
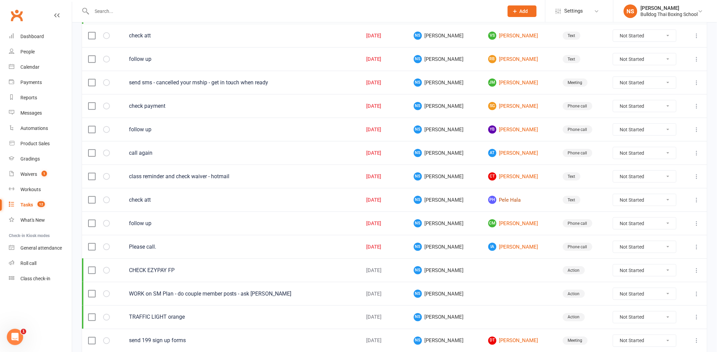
click at [493, 201] on link "PH Pele Hala" at bounding box center [519, 200] width 62 height 8
